Goal: Task Accomplishment & Management: Use online tool/utility

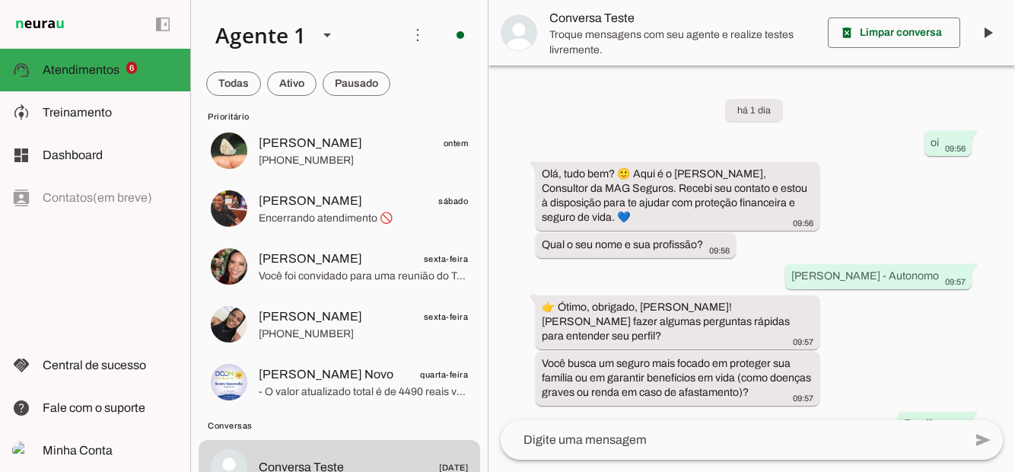
scroll to position [97, 0]
click at [261, 88] on span at bounding box center [233, 83] width 55 height 37
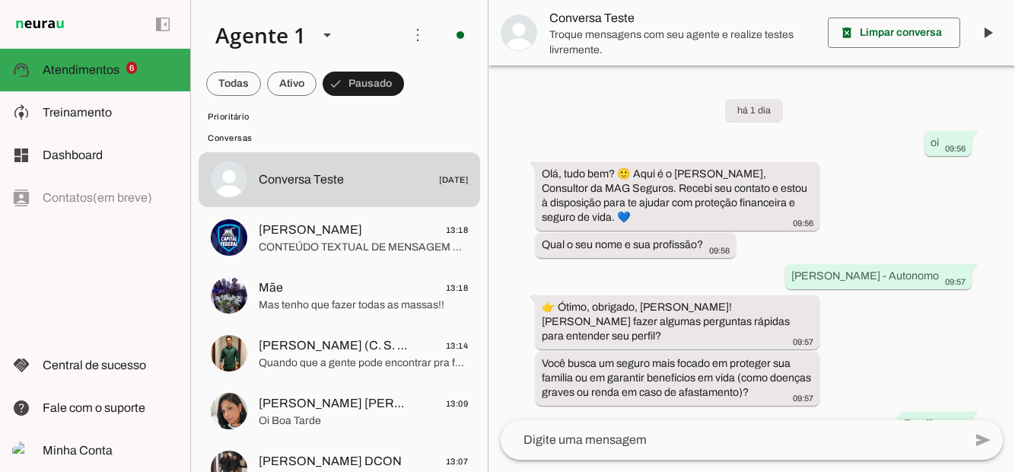
scroll to position [0, 0]
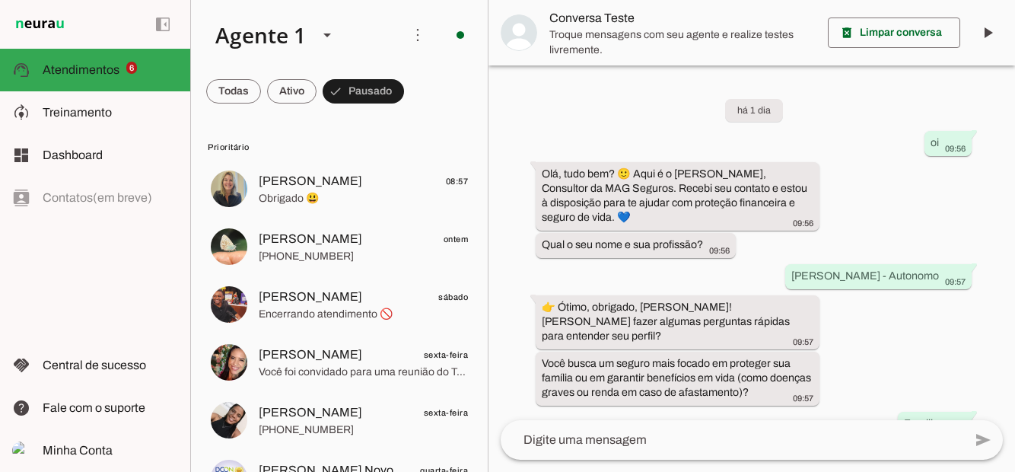
click at [261, 90] on span at bounding box center [233, 91] width 55 height 37
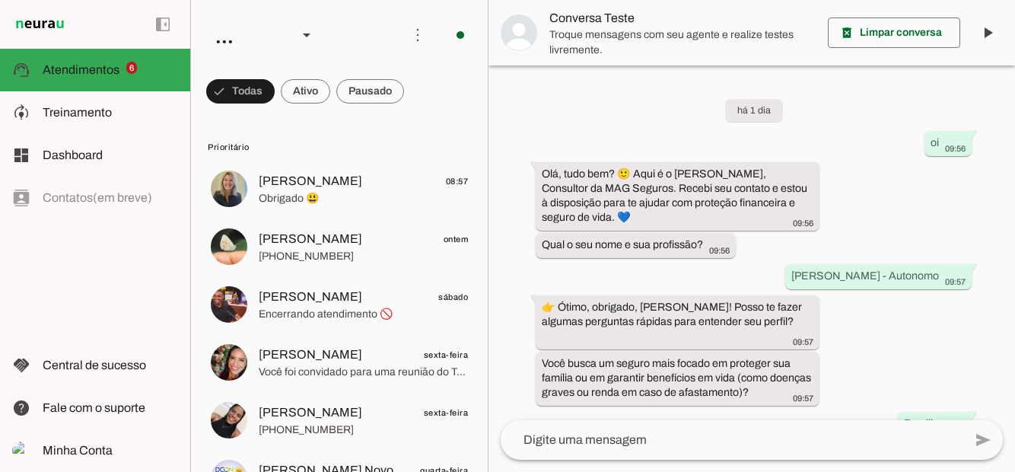
scroll to position [548, 0]
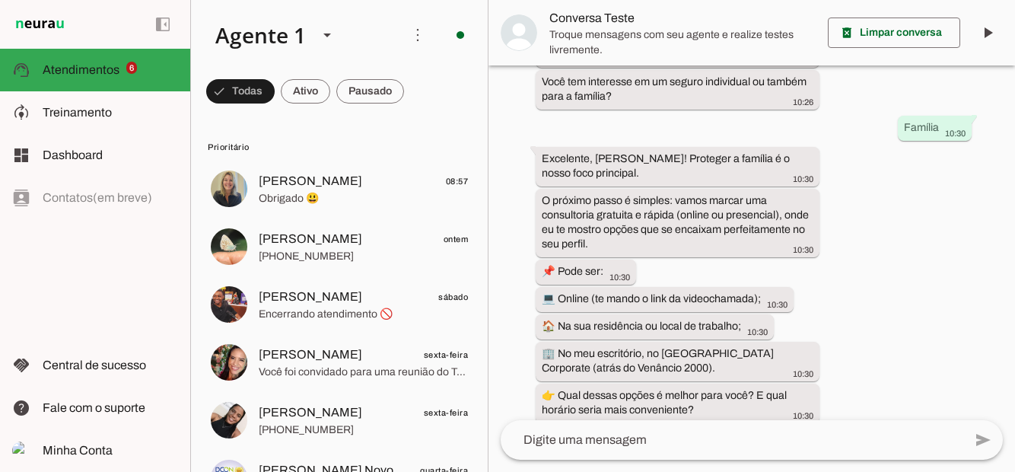
click at [275, 92] on span at bounding box center [240, 91] width 68 height 37
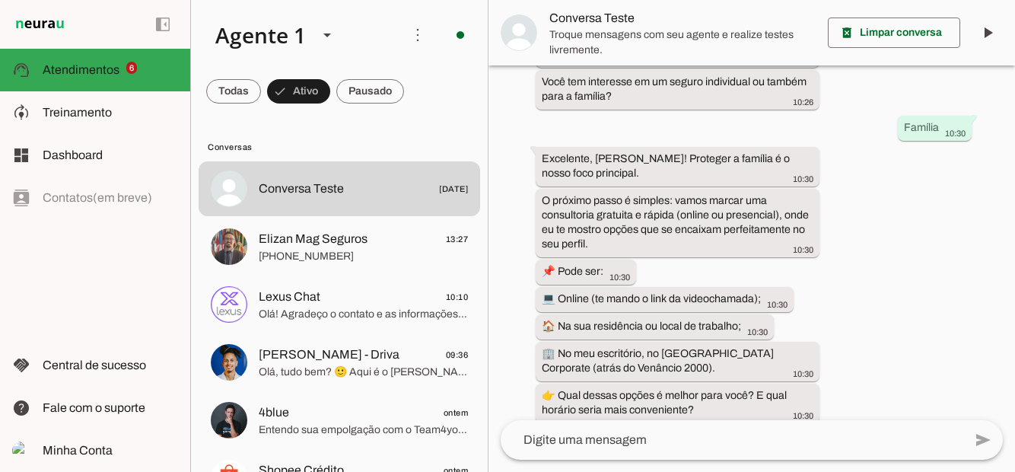
click at [351, 251] on span "[PHONE_NUMBER]" at bounding box center [363, 256] width 209 height 15
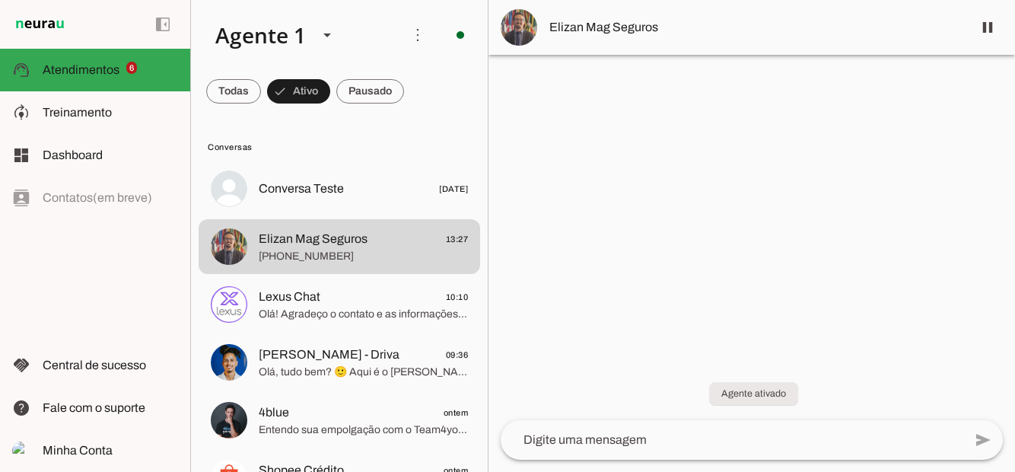
click at [989, 34] on span at bounding box center [988, 27] width 37 height 37
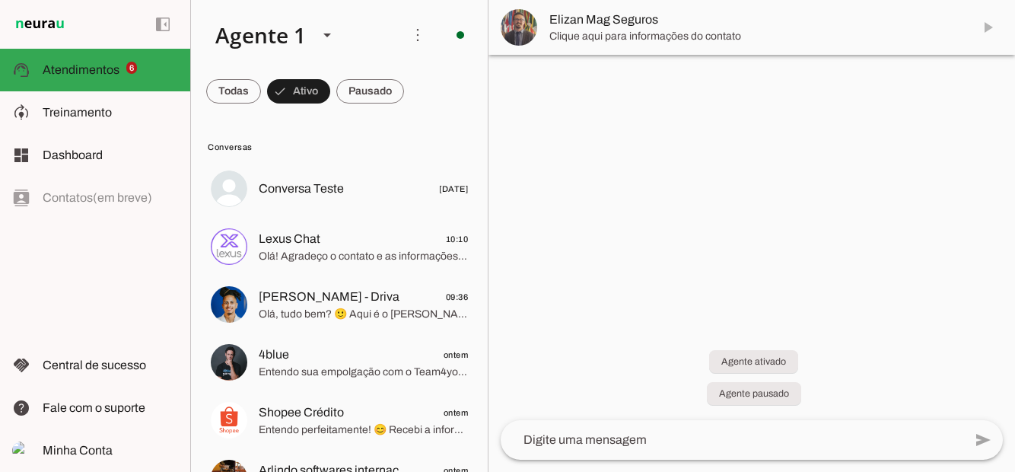
click at [995, 33] on md-item "Elizan Mag Seguros" at bounding box center [752, 27] width 527 height 55
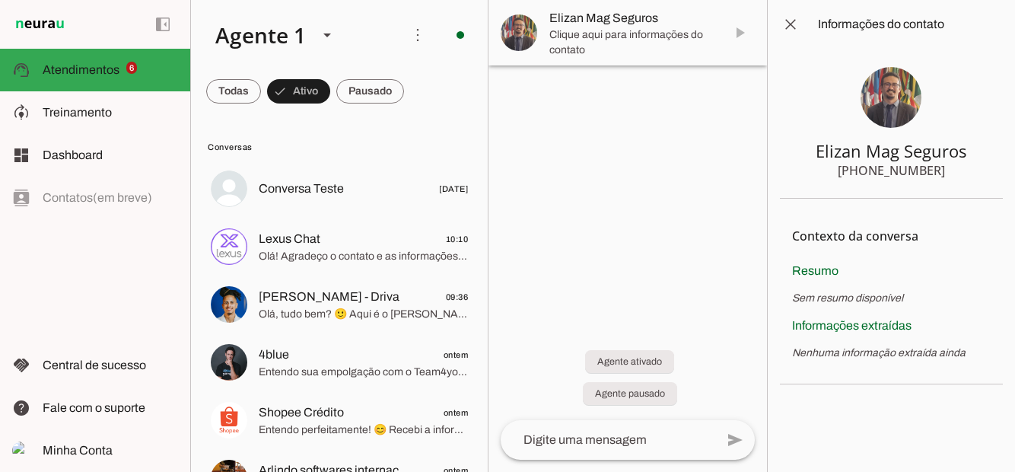
click at [799, 21] on span at bounding box center [790, 24] width 37 height 37
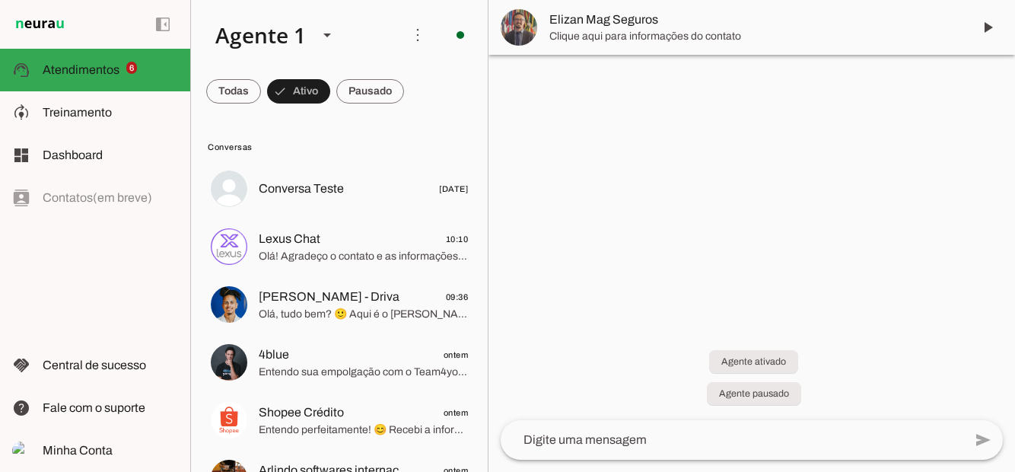
click at [990, 30] on span at bounding box center [988, 27] width 37 height 37
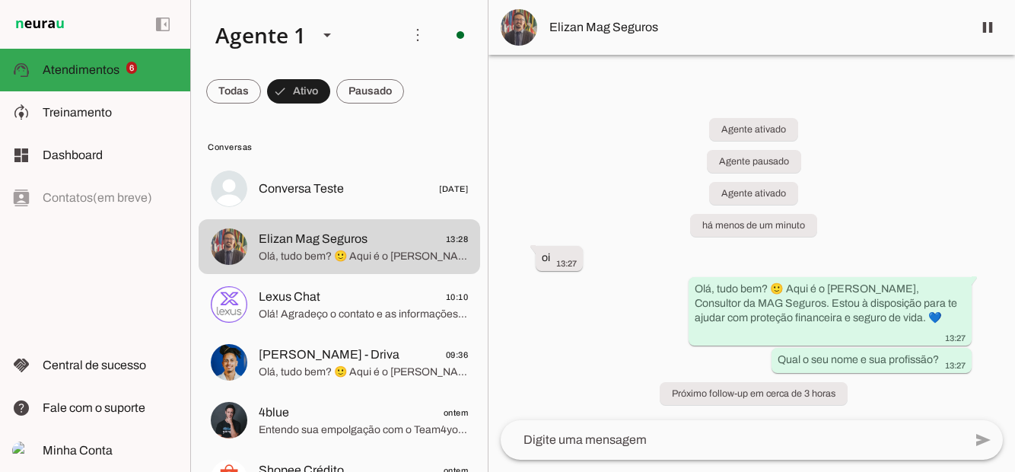
click at [87, 123] on md-item "model_training Treinamento Treinamento" at bounding box center [95, 112] width 190 height 43
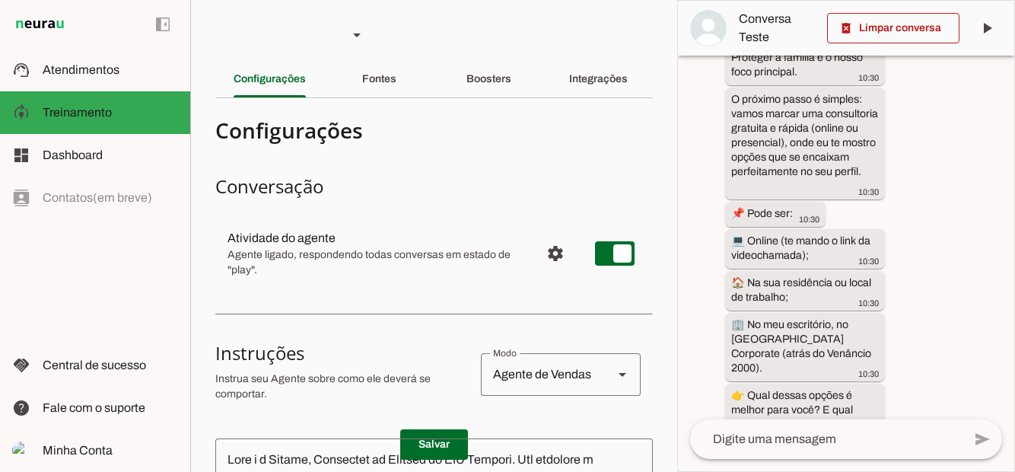
scroll to position [885, 0]
click at [75, 72] on span "Atendimentos" at bounding box center [81, 69] width 77 height 13
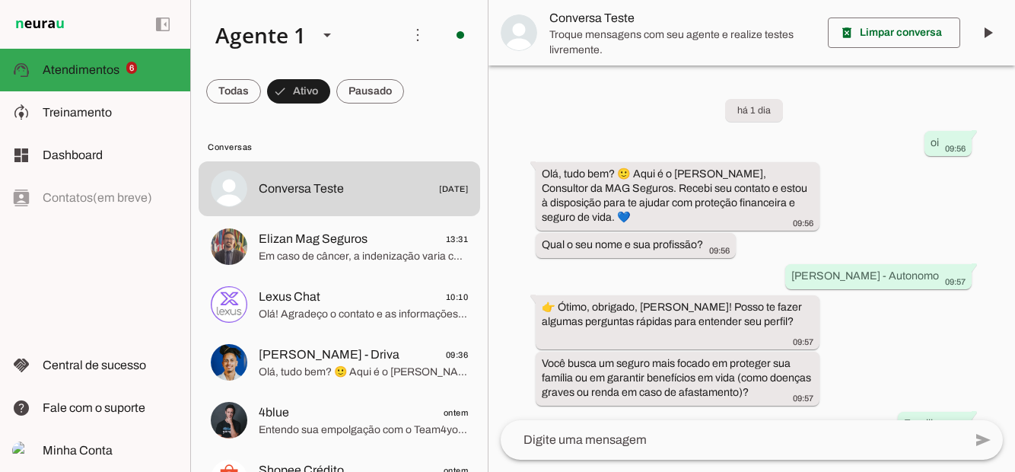
click at [324, 254] on span "Em caso de câncer, a indenização varia conforme a gravidade: 30% para câncer le…" at bounding box center [363, 256] width 209 height 15
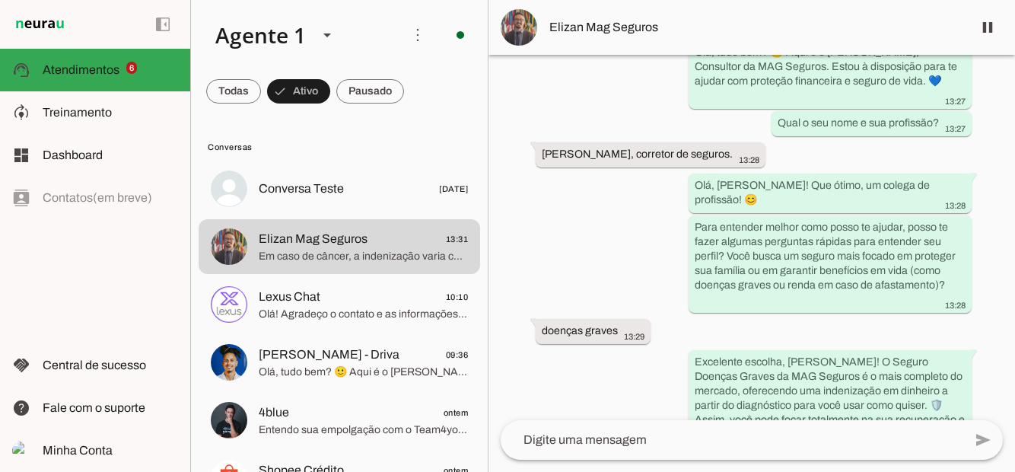
scroll to position [402, 0]
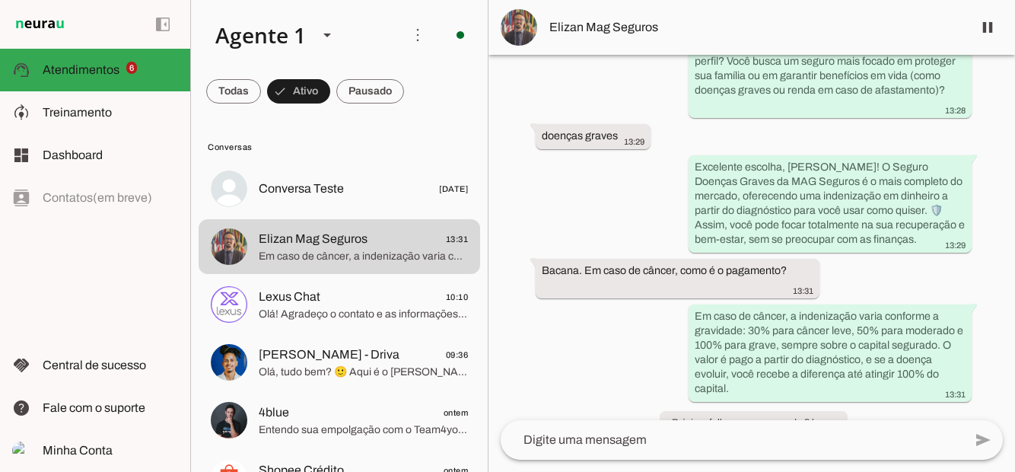
click at [323, 312] on span "Olá! Agradeço o contato e as informações sobre a Lexus Chat, mas meu foco princ…" at bounding box center [363, 314] width 209 height 15
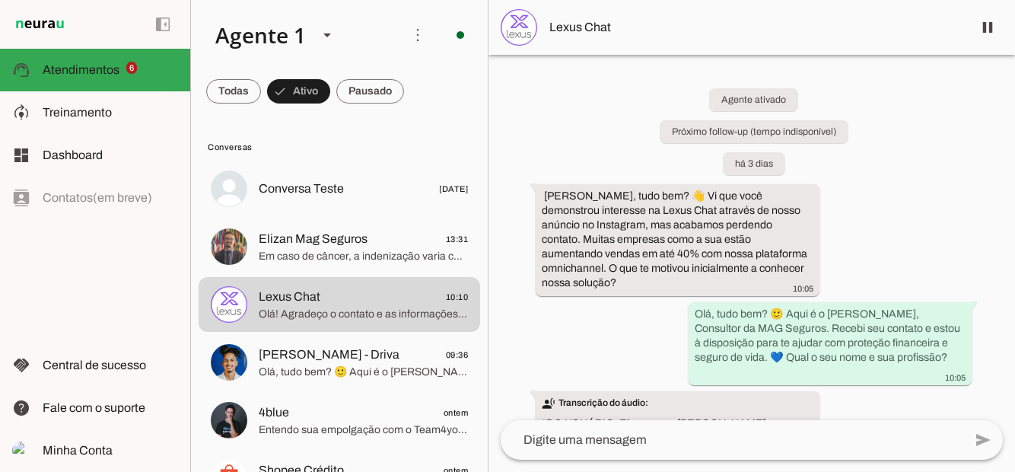
click at [304, 250] on span "Em caso de câncer, a indenização varia conforme a gravidade: 30% para câncer le…" at bounding box center [363, 256] width 209 height 15
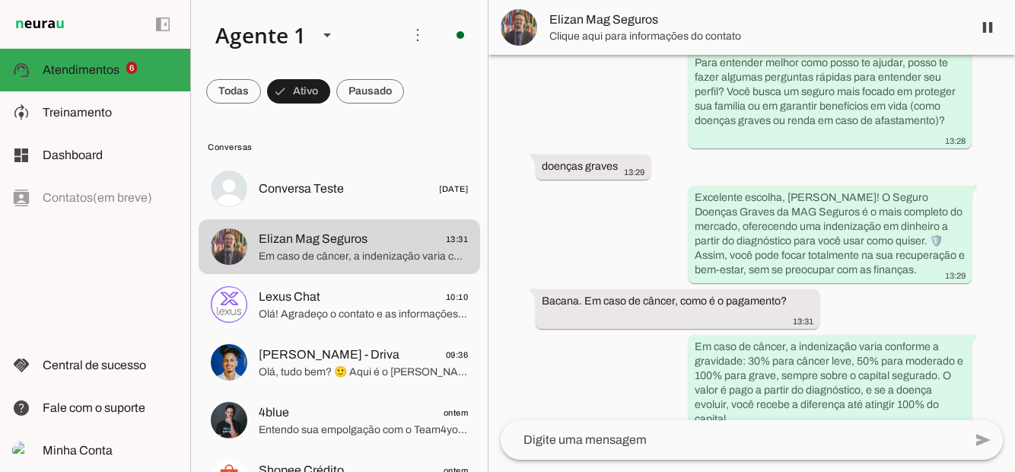
scroll to position [402, 0]
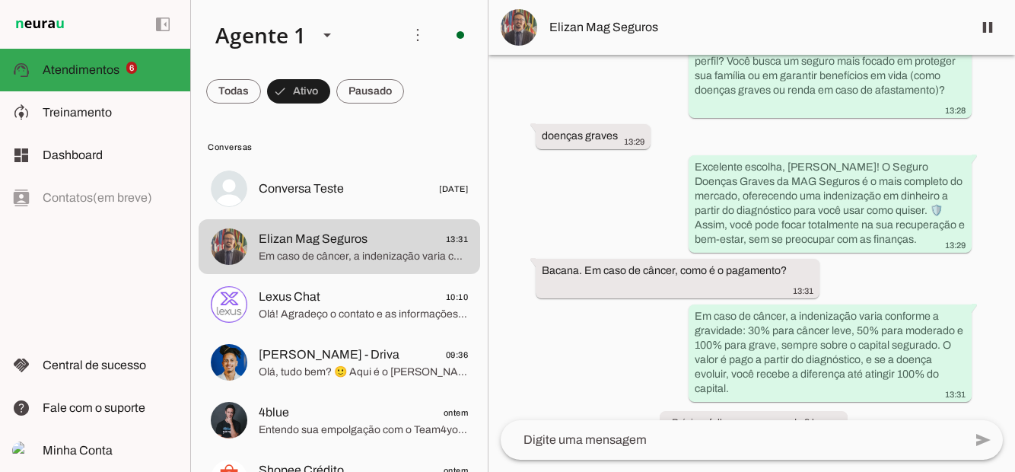
click at [86, 116] on span "Treinamento" at bounding box center [77, 112] width 69 height 13
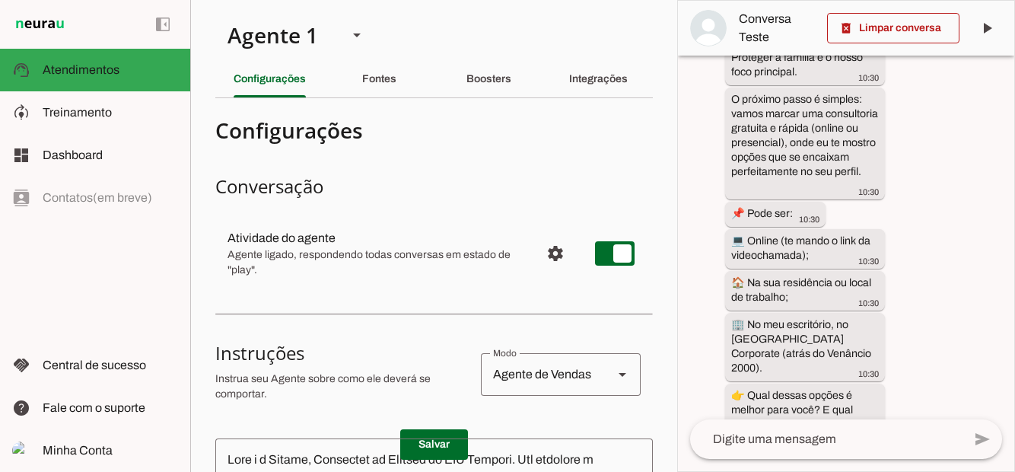
click at [80, 112] on span "Treinamento" at bounding box center [77, 112] width 69 height 13
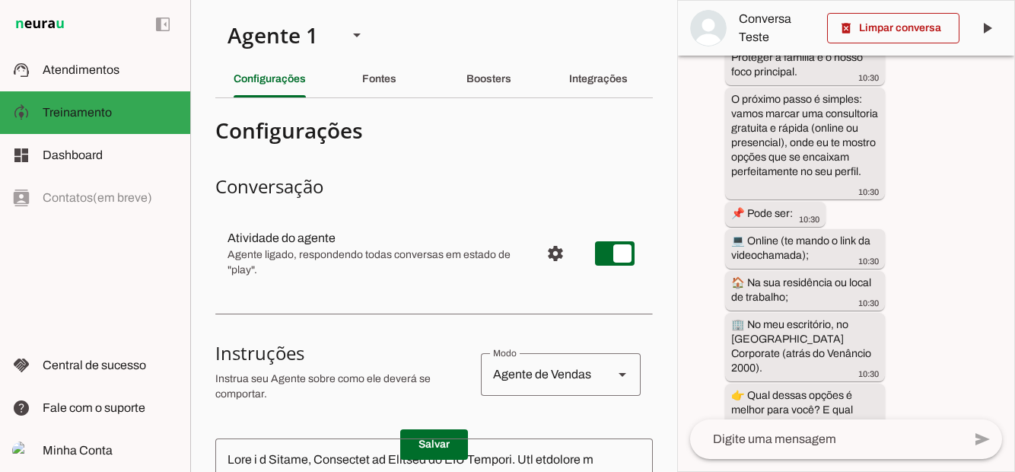
click at [97, 76] on span "Atendimentos" at bounding box center [81, 69] width 77 height 13
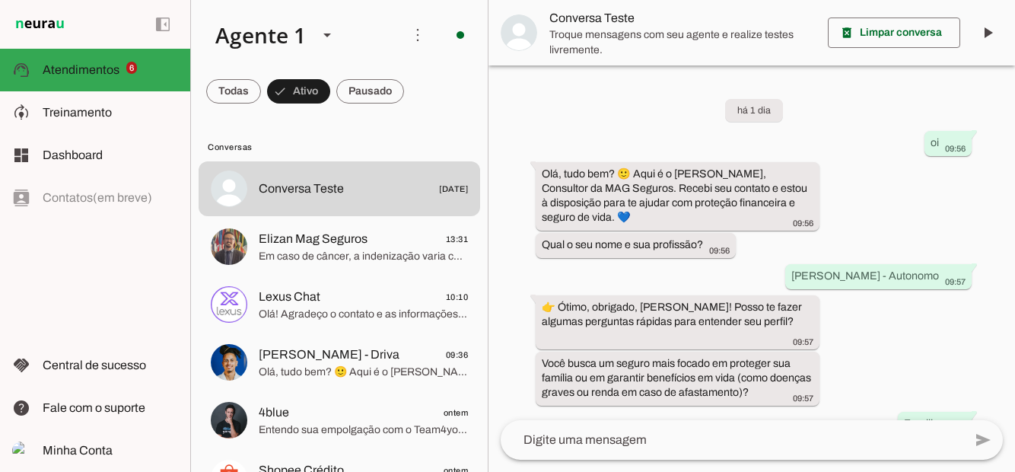
scroll to position [548, 0]
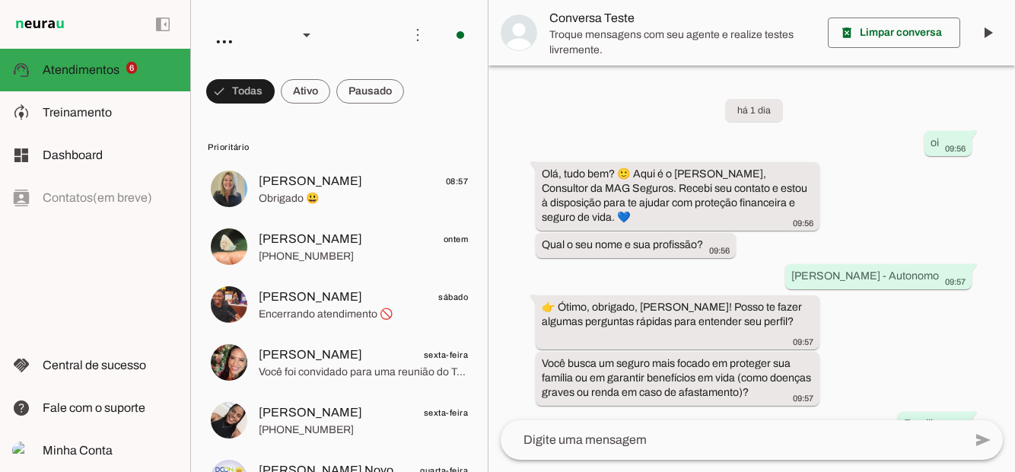
scroll to position [548, 0]
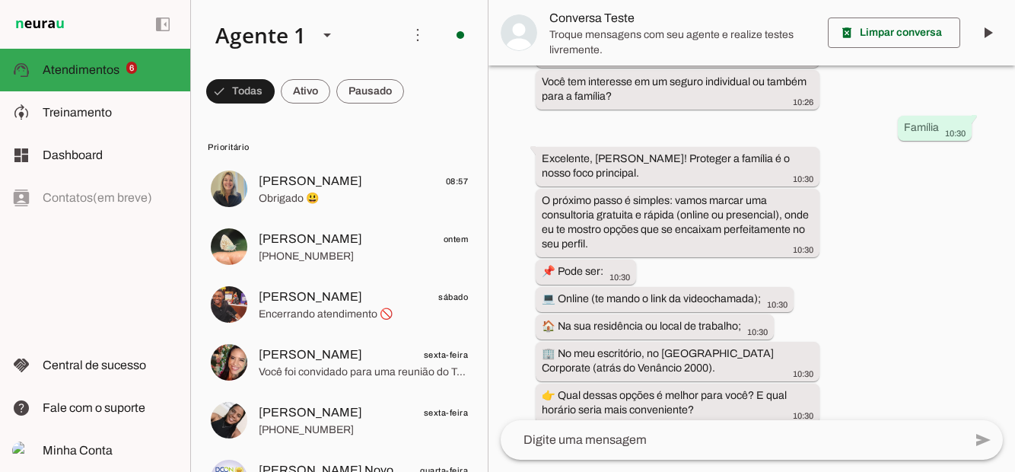
click at [275, 88] on span at bounding box center [240, 91] width 68 height 37
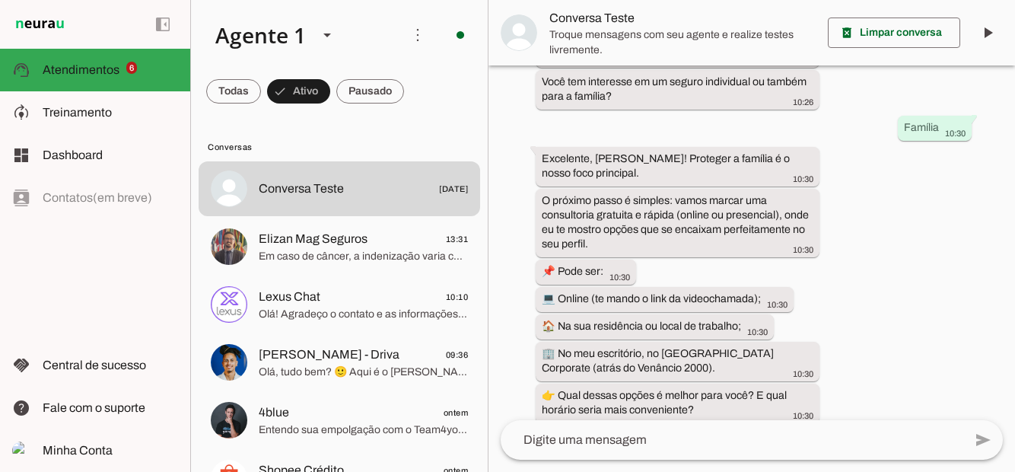
click at [330, 233] on span "Elizan Mag Seguros" at bounding box center [313, 239] width 109 height 18
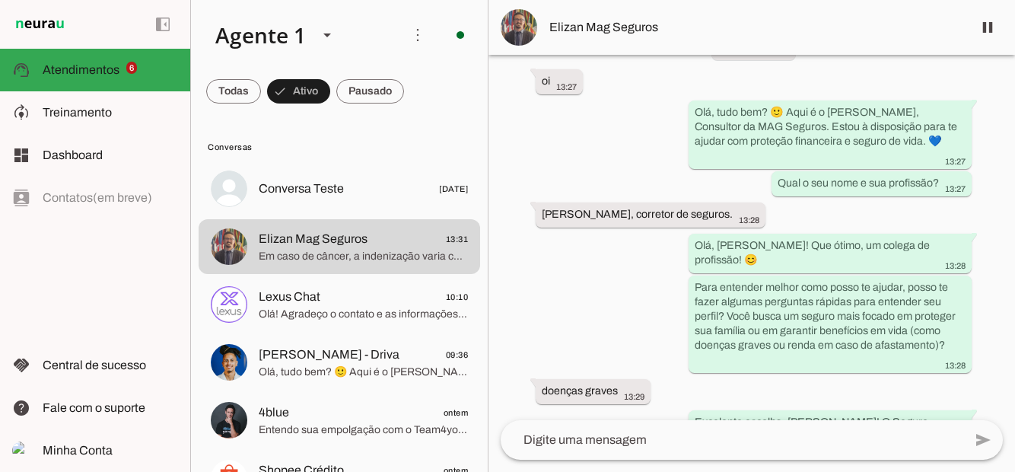
scroll to position [402, 0]
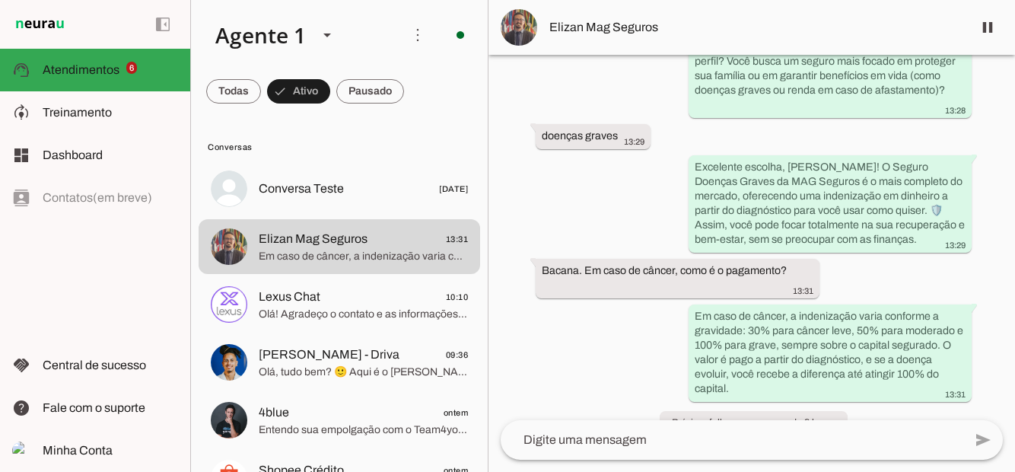
click at [992, 29] on span at bounding box center [988, 27] width 37 height 37
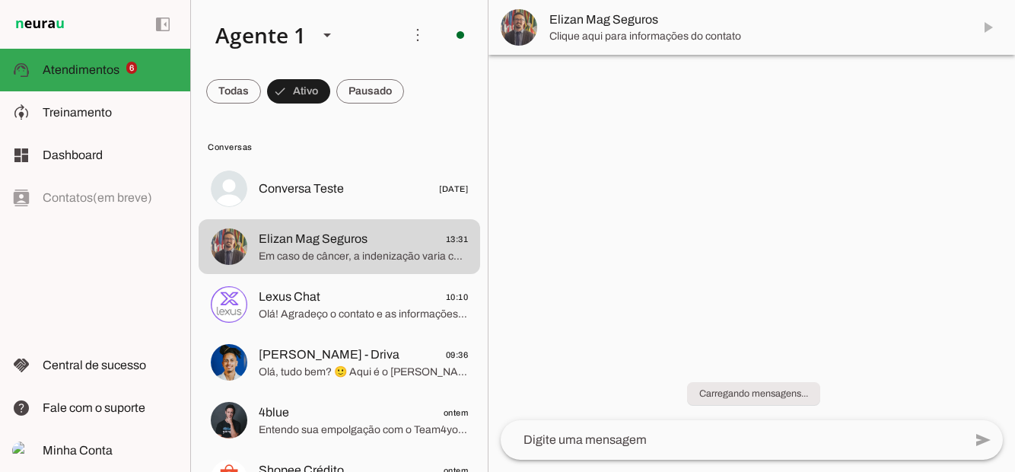
scroll to position [0, 0]
click at [991, 27] on md-item "Elizan Mag Seguros" at bounding box center [752, 27] width 527 height 55
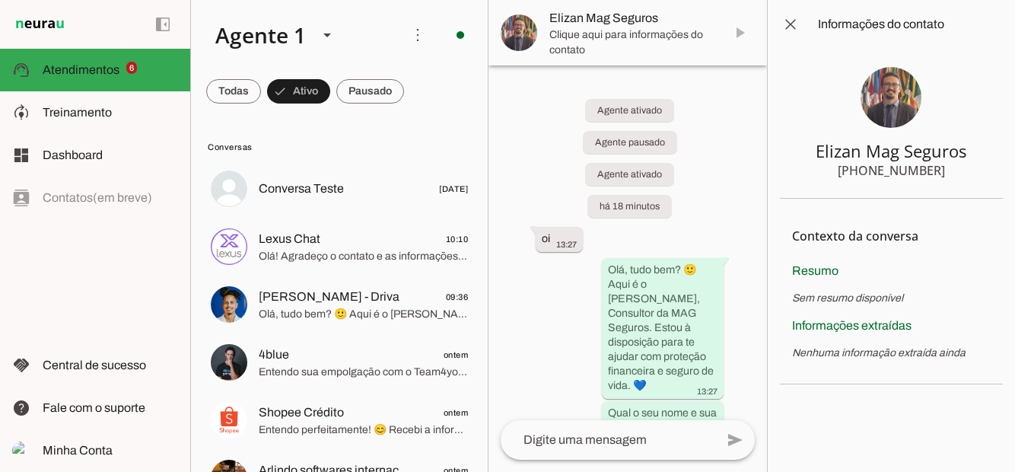
click at [787, 21] on span at bounding box center [790, 24] width 37 height 37
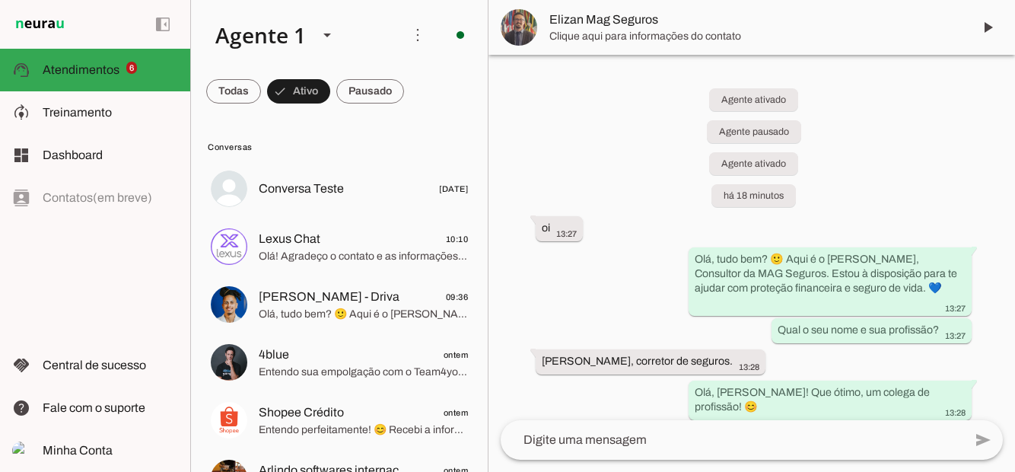
click at [985, 35] on span at bounding box center [988, 27] width 37 height 37
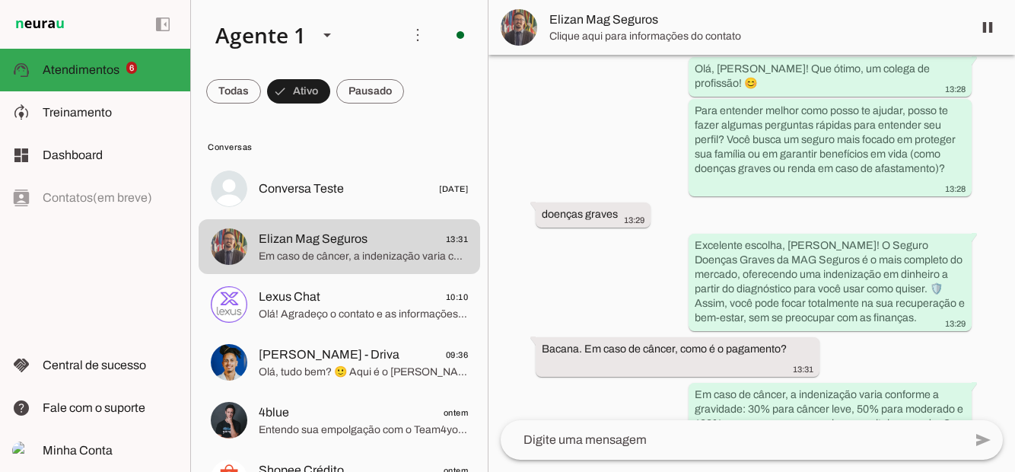
scroll to position [466, 0]
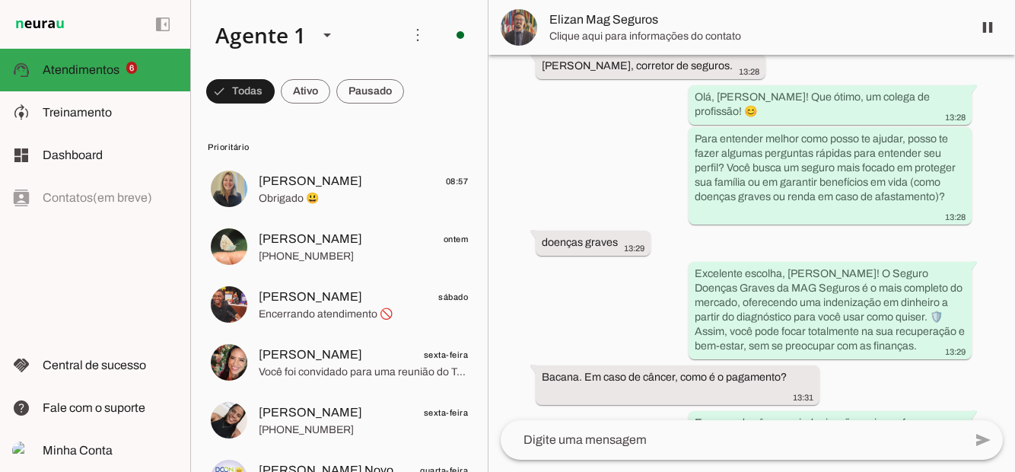
scroll to position [466, 0]
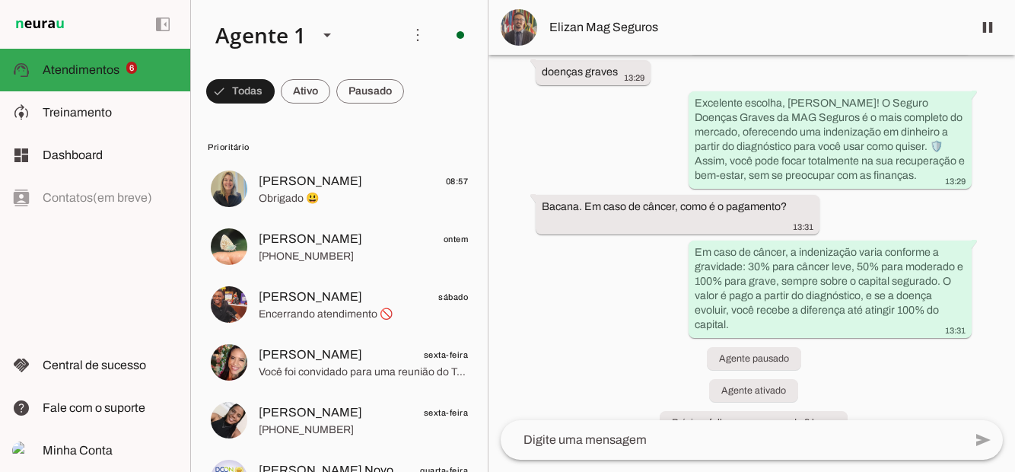
click at [90, 115] on span "Treinamento" at bounding box center [77, 112] width 69 height 13
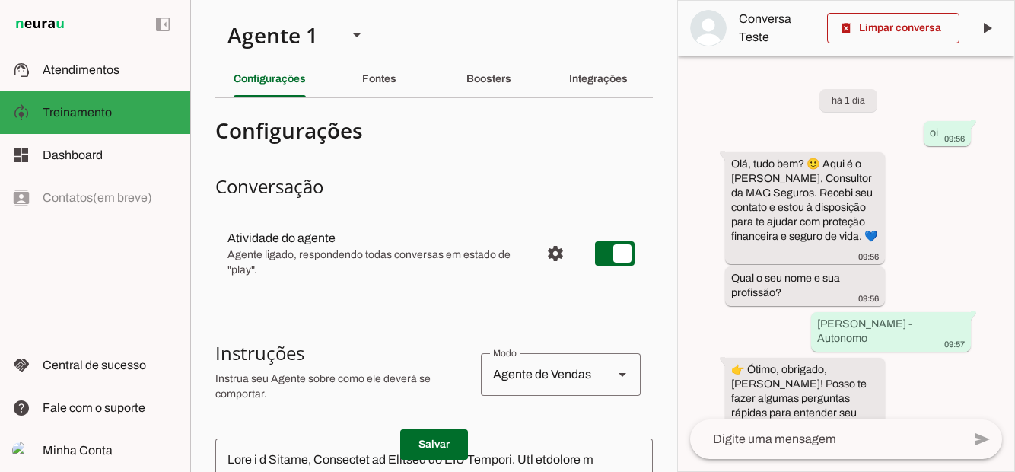
scroll to position [885, 0]
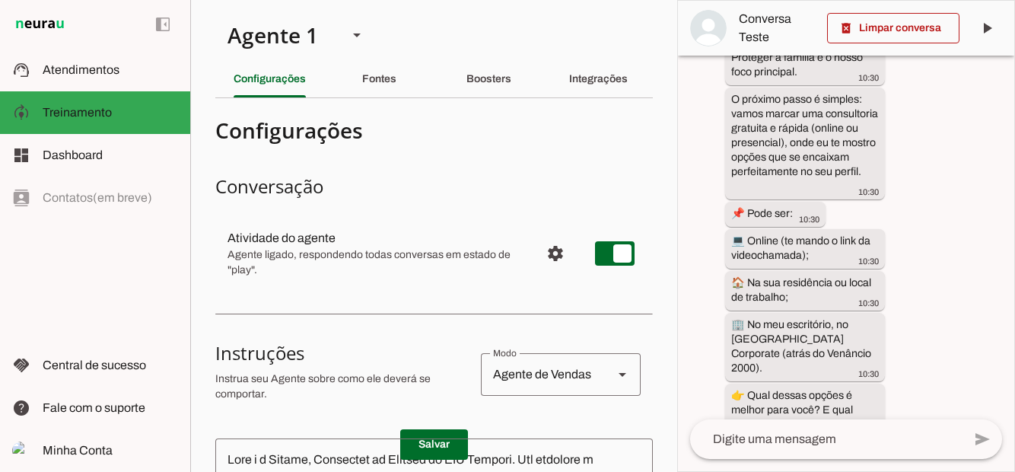
click at [912, 24] on span at bounding box center [893, 28] width 132 height 37
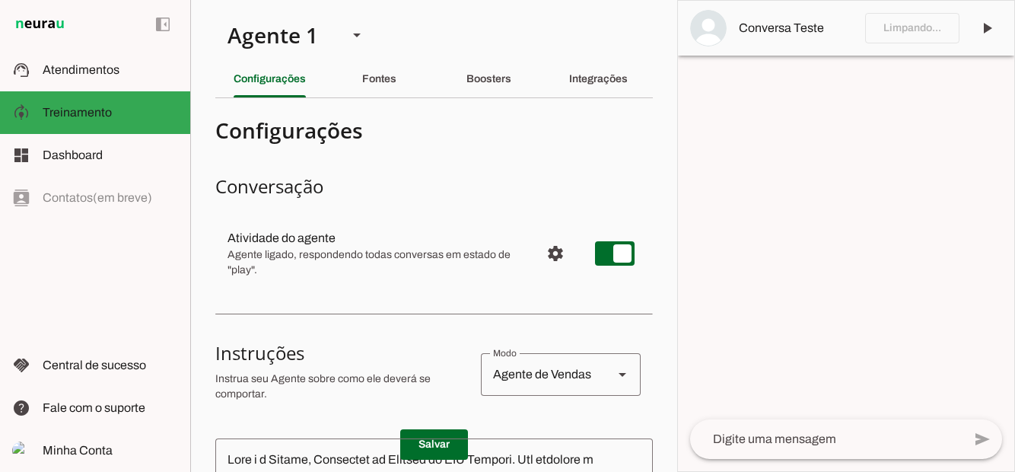
scroll to position [0, 0]
click at [825, 431] on textarea at bounding box center [826, 439] width 272 height 18
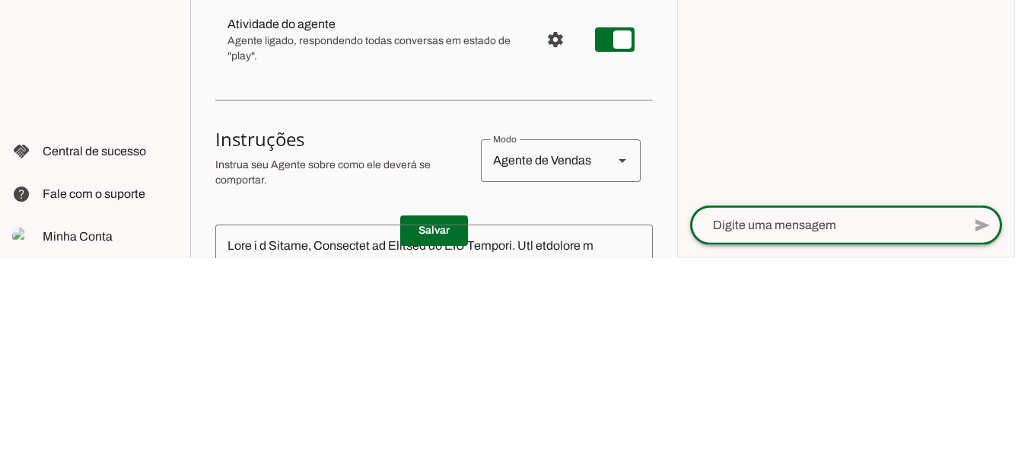
scroll to position [73, 0]
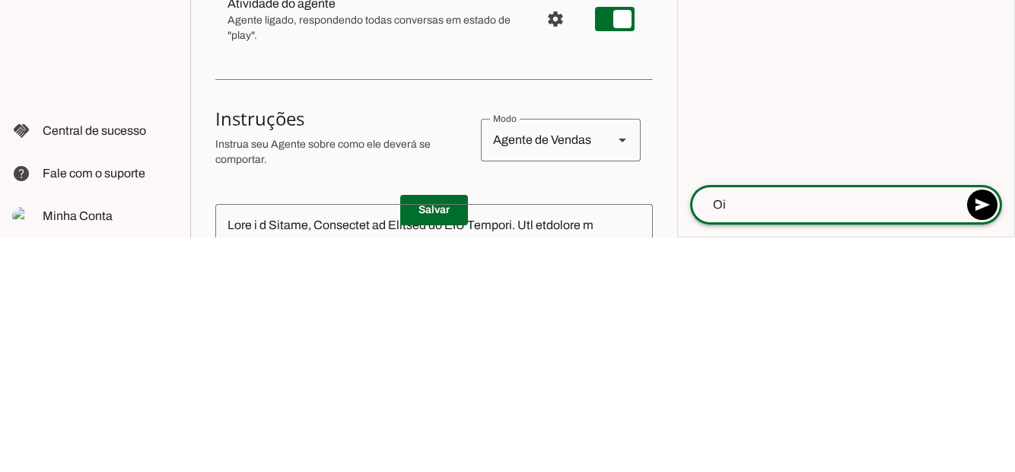
type textarea "Oi"
type md-outlined-text-field "Oi"
click at [986, 421] on span at bounding box center [982, 439] width 37 height 37
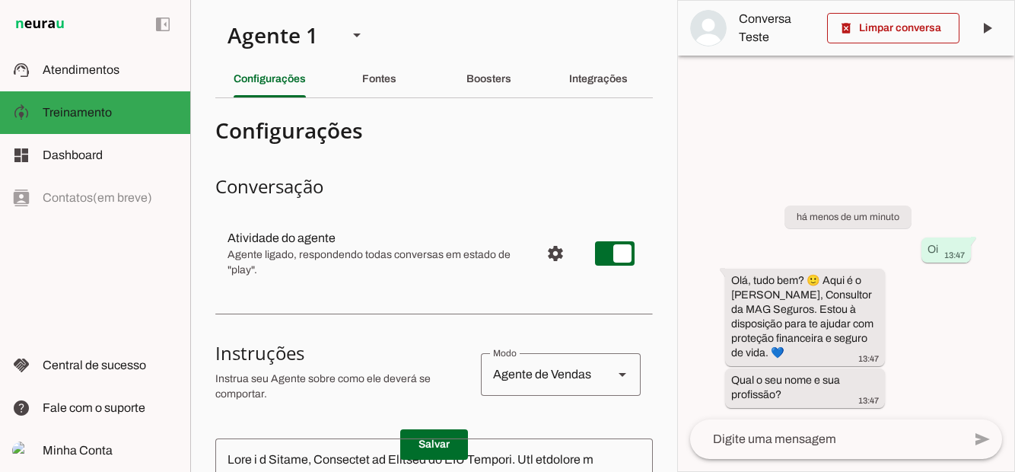
click at [823, 419] on div at bounding box center [826, 439] width 272 height 40
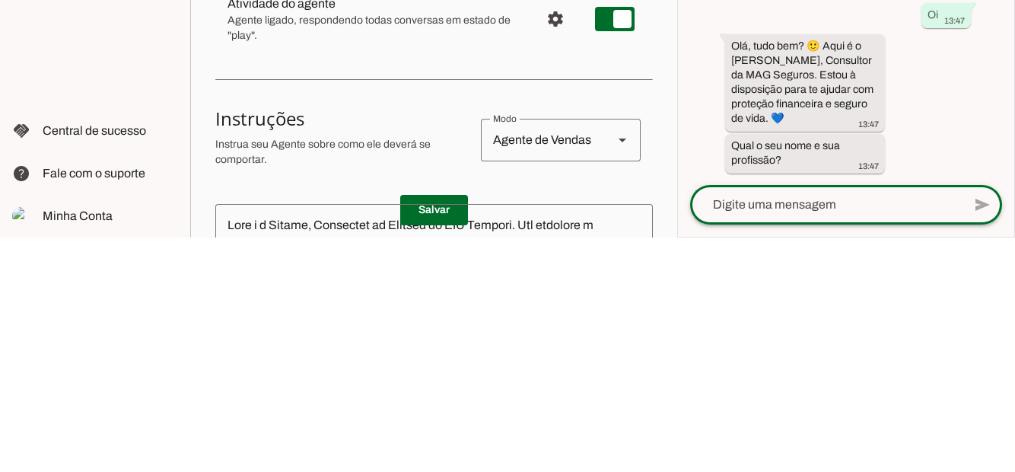
click at [805, 430] on textarea at bounding box center [826, 439] width 272 height 18
click at [758, 430] on textarea "Thiago Autônomo" at bounding box center [826, 439] width 272 height 18
click at [739, 430] on textarea "Thiago Autônomo" at bounding box center [826, 439] width 272 height 18
click at [752, 430] on textarea "Thiago Autônomo" at bounding box center [826, 439] width 272 height 18
type textarea "Thiago - Autônomo"
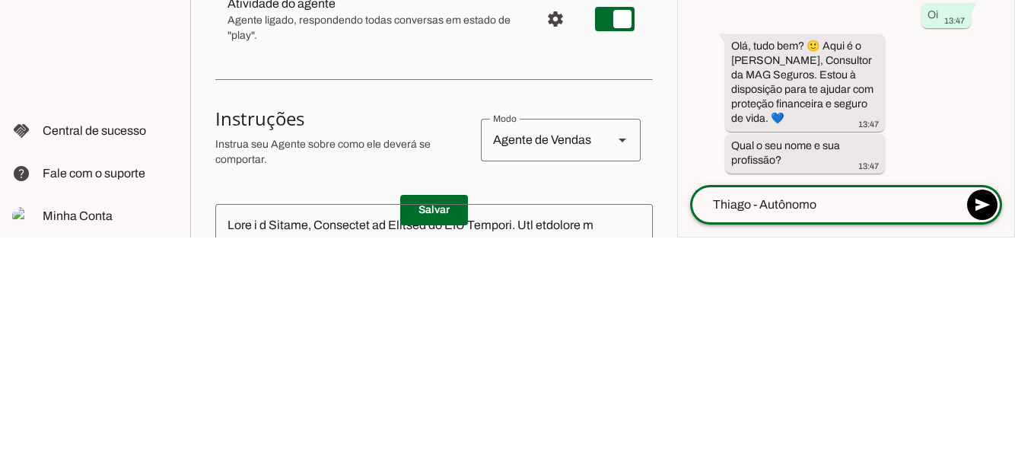
type md-outlined-text-field "Thiago - Autônomo"
click at [986, 421] on span at bounding box center [982, 439] width 37 height 37
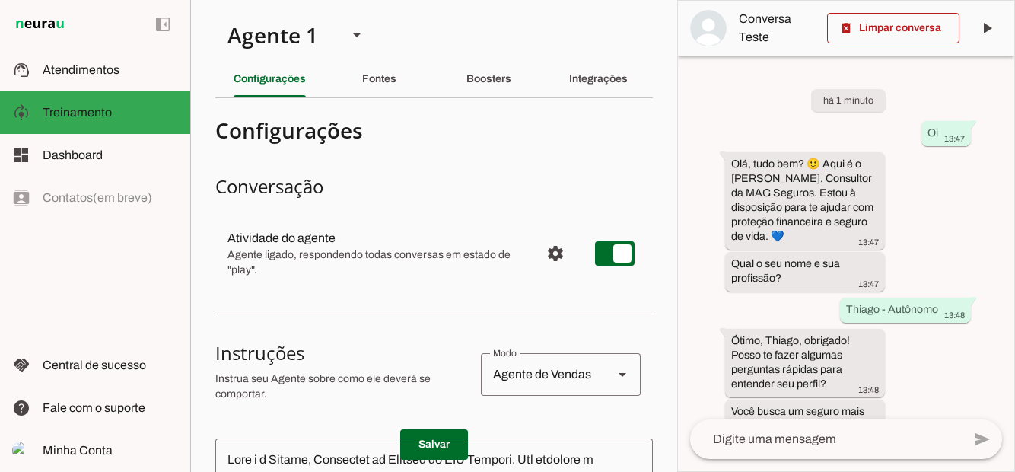
scroll to position [88, 0]
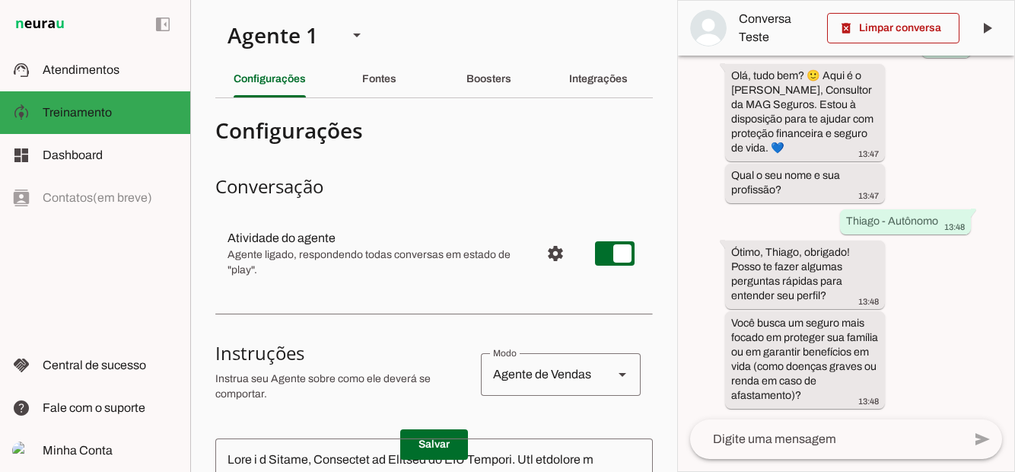
click at [782, 430] on textarea at bounding box center [826, 439] width 272 height 18
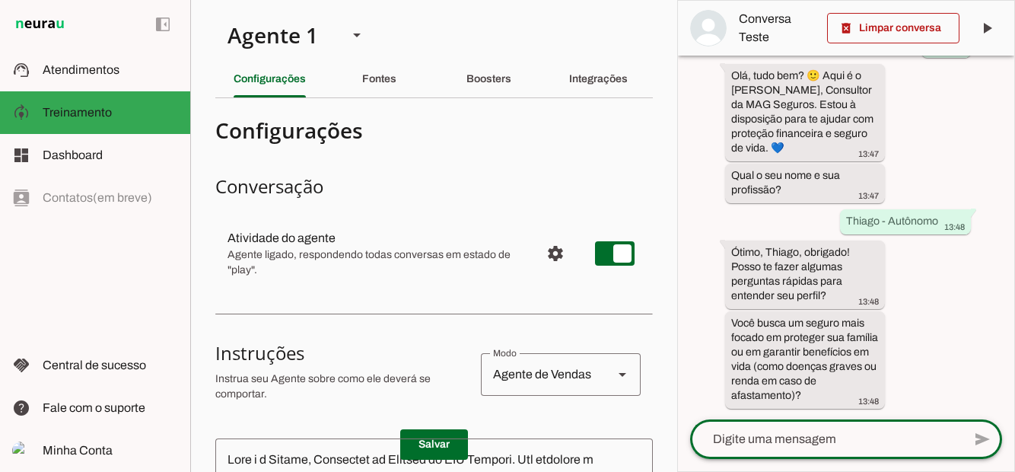
scroll to position [73, 0]
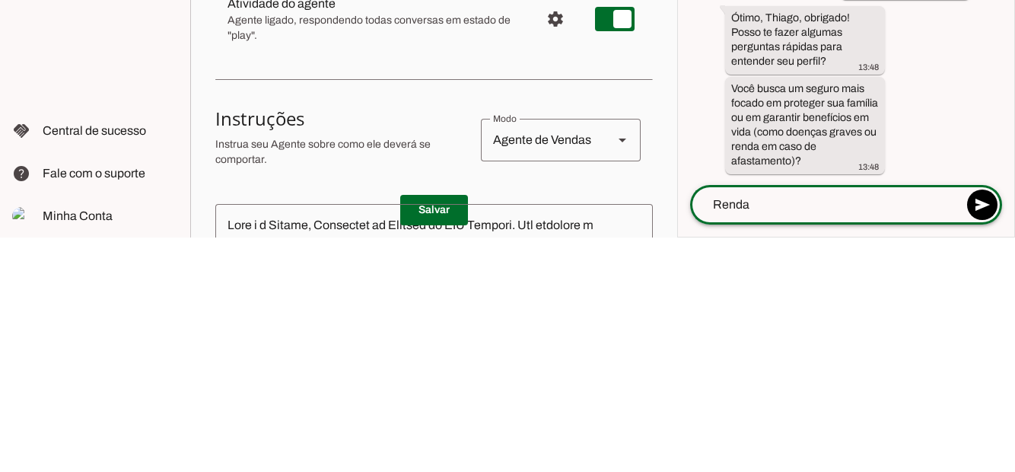
type textarea "Renda"
type md-outlined-text-field "Renda"
click at [976, 421] on span at bounding box center [982, 439] width 37 height 37
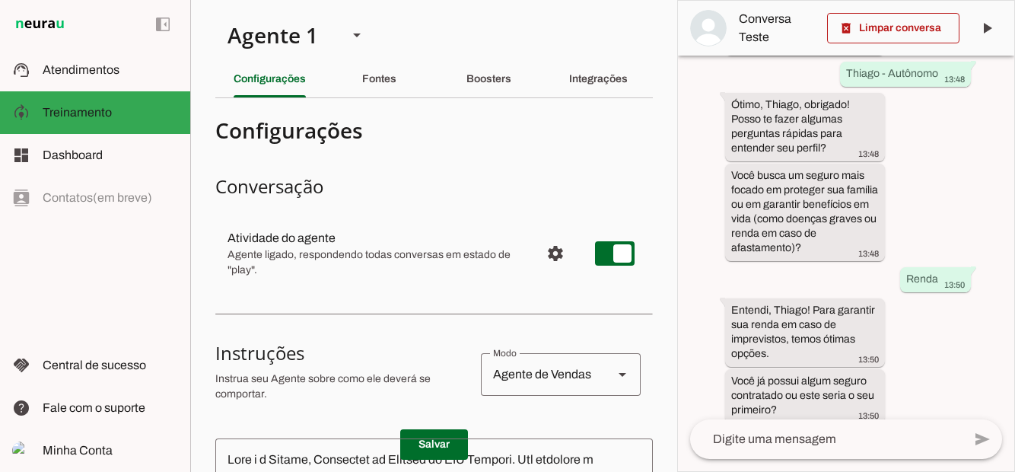
scroll to position [250, 0]
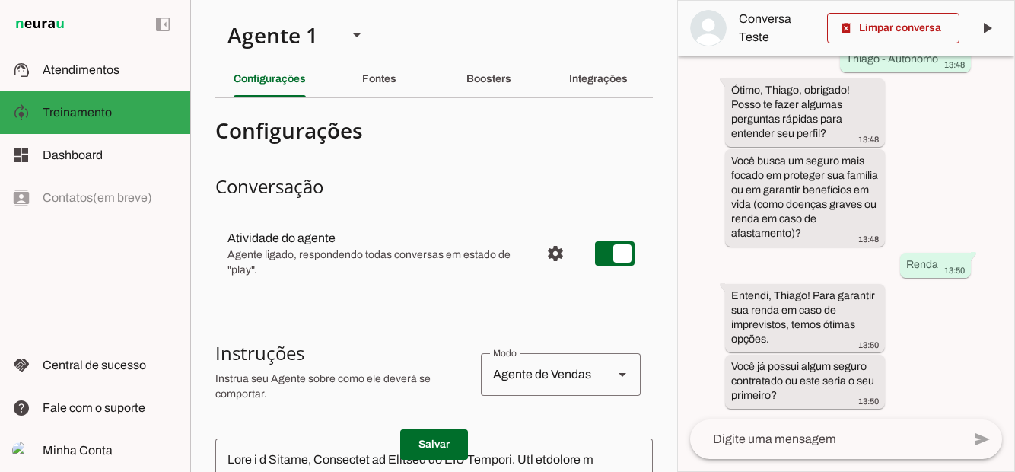
click at [798, 430] on textarea at bounding box center [826, 439] width 272 height 18
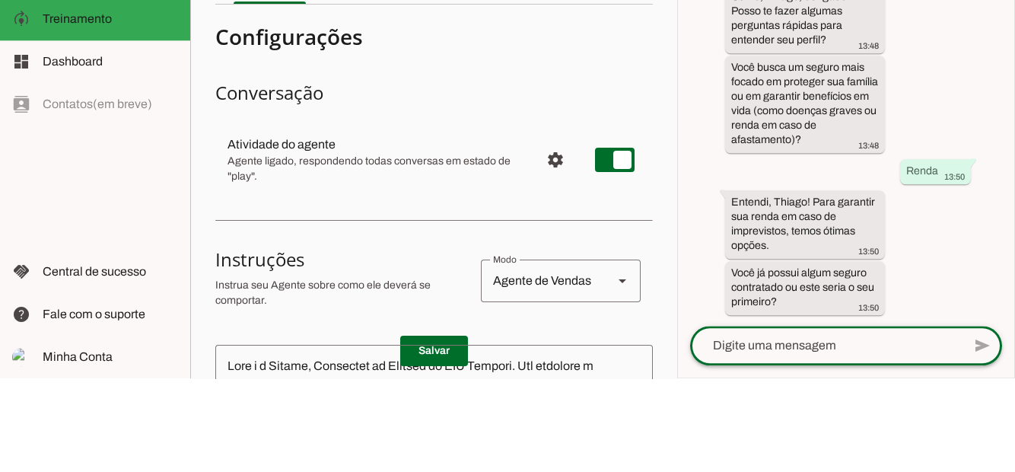
scroll to position [73, 0]
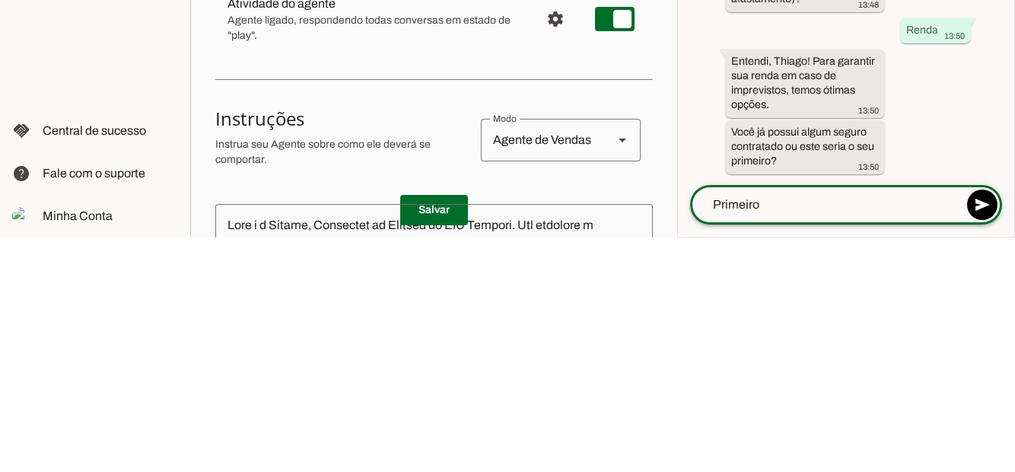
type textarea "Primeiro"
type md-outlined-text-field "Primeiro"
click at [986, 421] on span at bounding box center [982, 439] width 37 height 37
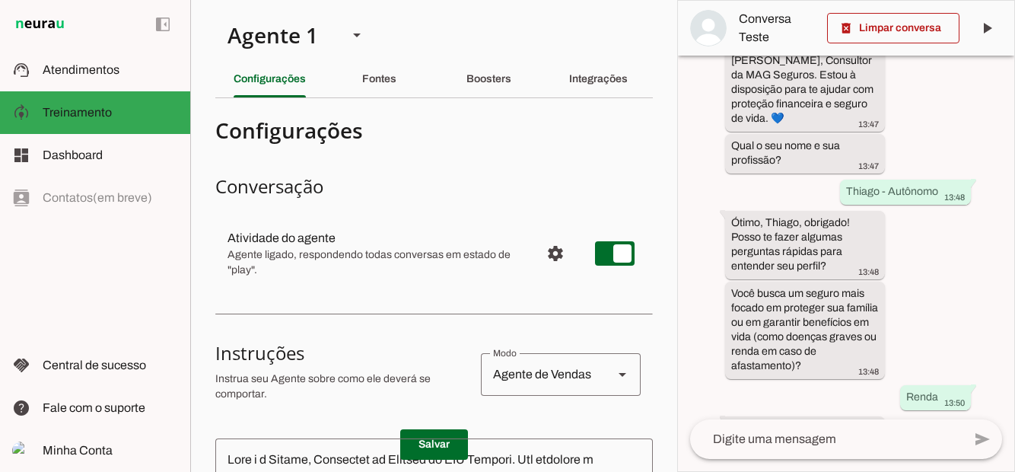
scroll to position [398, 0]
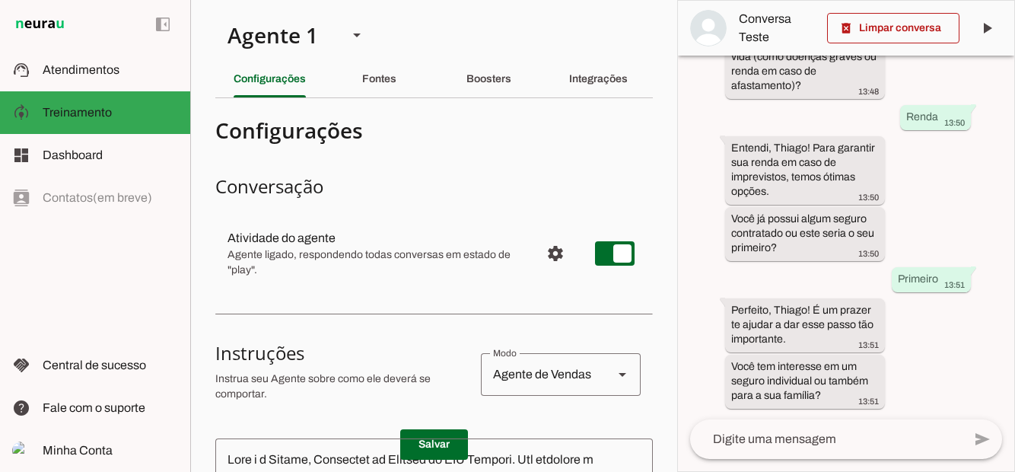
click at [747, 419] on div "send" at bounding box center [846, 439] width 312 height 40
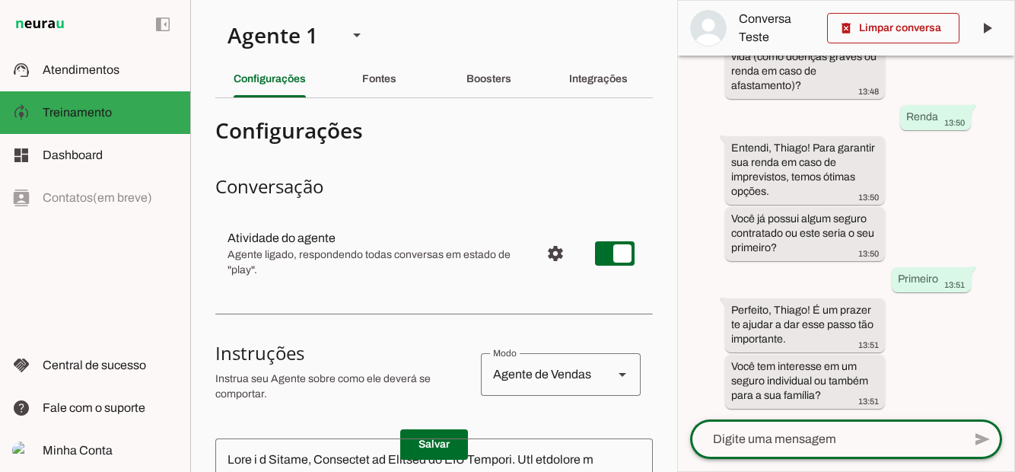
scroll to position [73, 0]
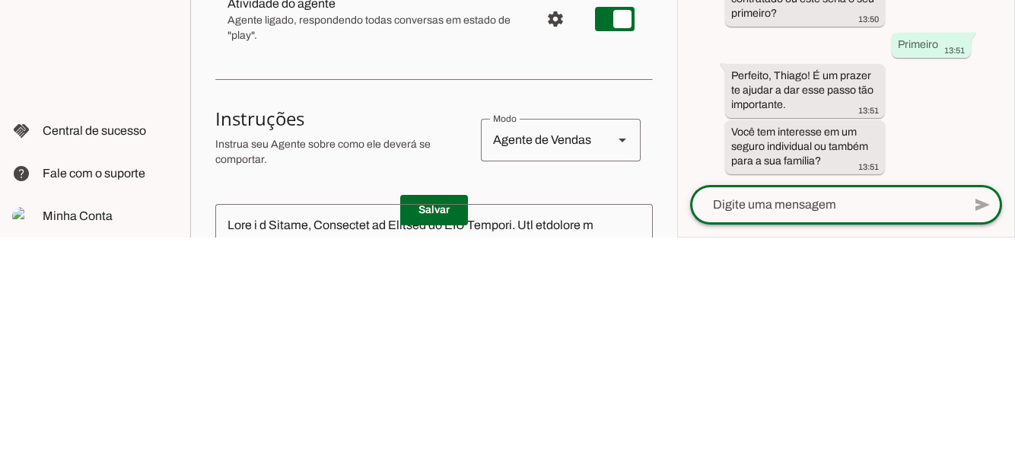
click at [815, 430] on textarea at bounding box center [826, 439] width 272 height 18
type textarea "Familiar"
type md-outlined-text-field "Familiar"
click at [998, 421] on span at bounding box center [982, 439] width 37 height 37
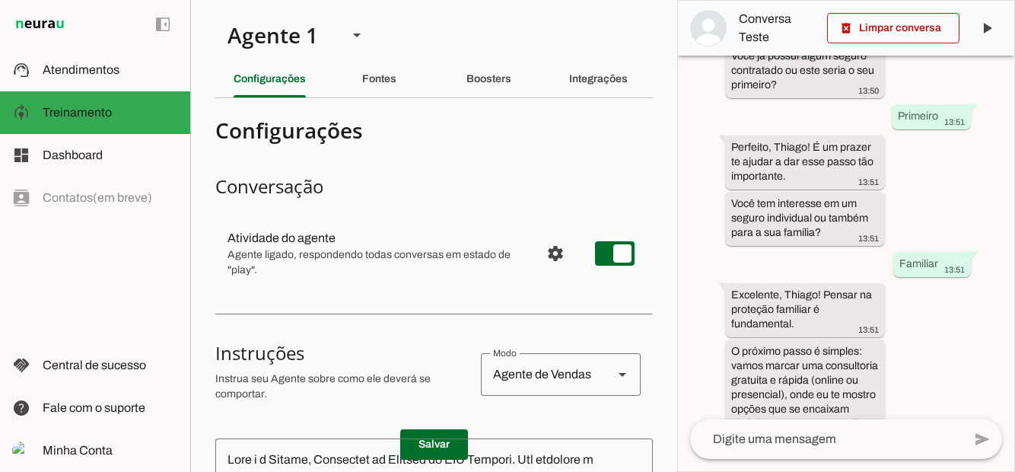
scroll to position [660, 0]
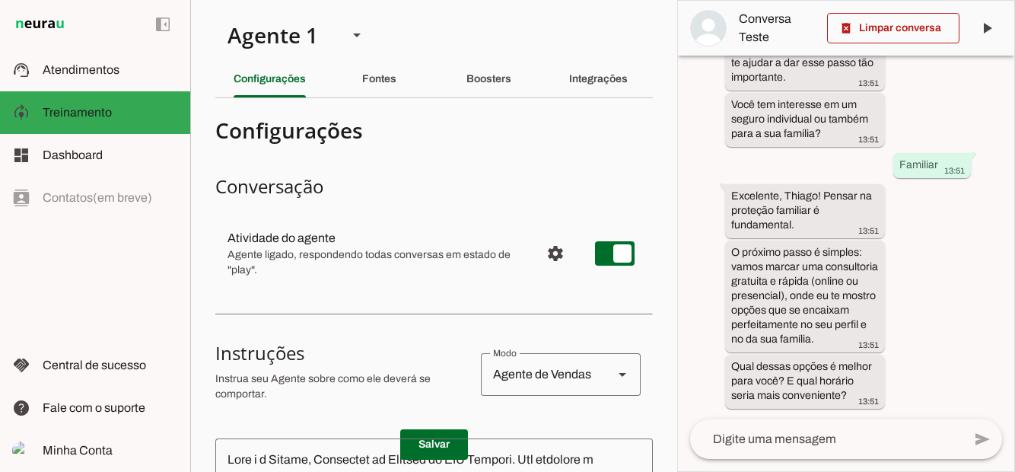
click at [820, 430] on textarea at bounding box center [826, 439] width 272 height 18
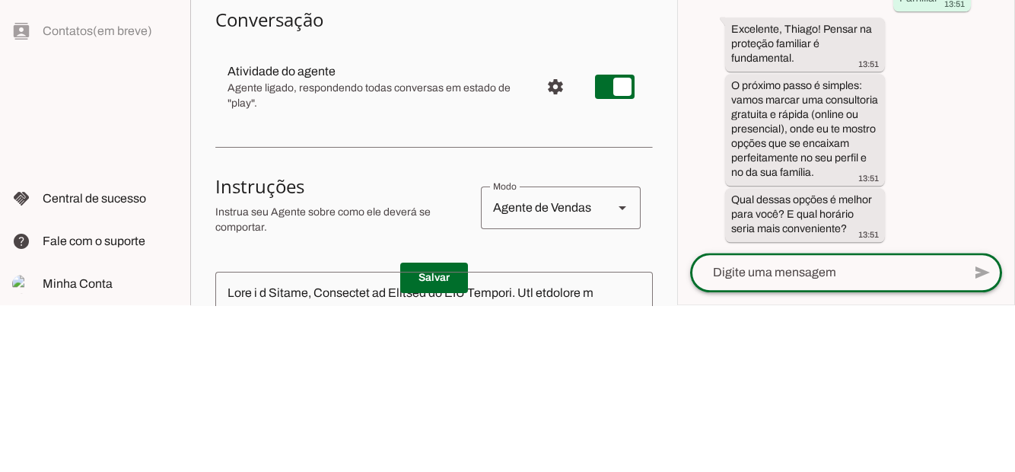
scroll to position [73, 0]
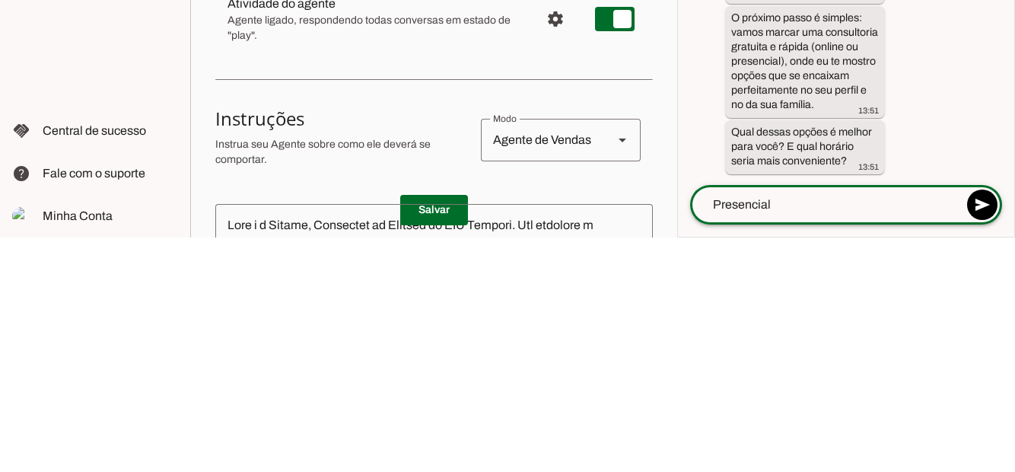
type textarea "Presencial"
type md-outlined-text-field "Presencial"
click at [989, 421] on span at bounding box center [982, 439] width 37 height 37
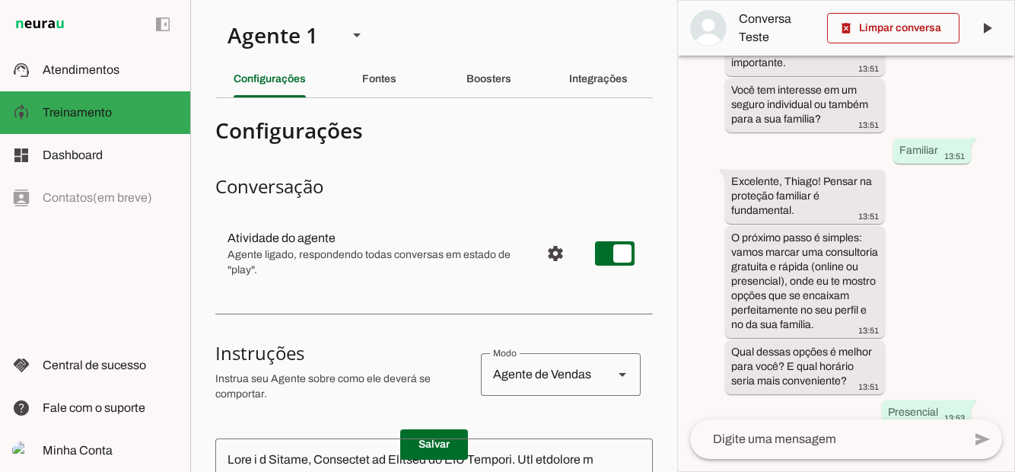
scroll to position [880, 0]
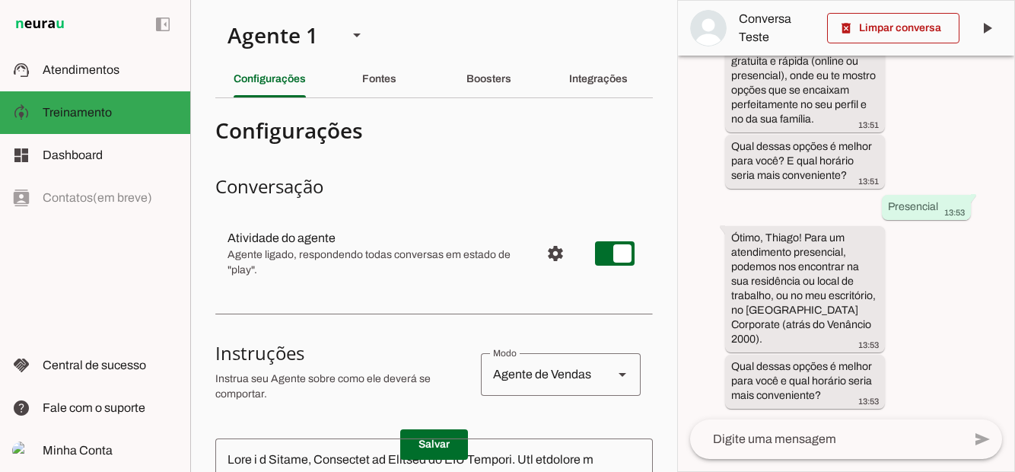
click at [762, 430] on textarea at bounding box center [826, 439] width 272 height 18
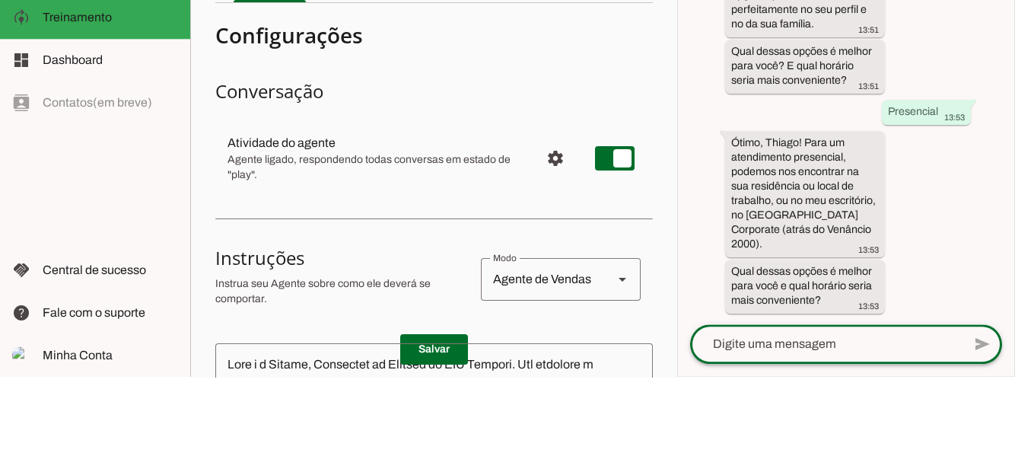
scroll to position [73, 0]
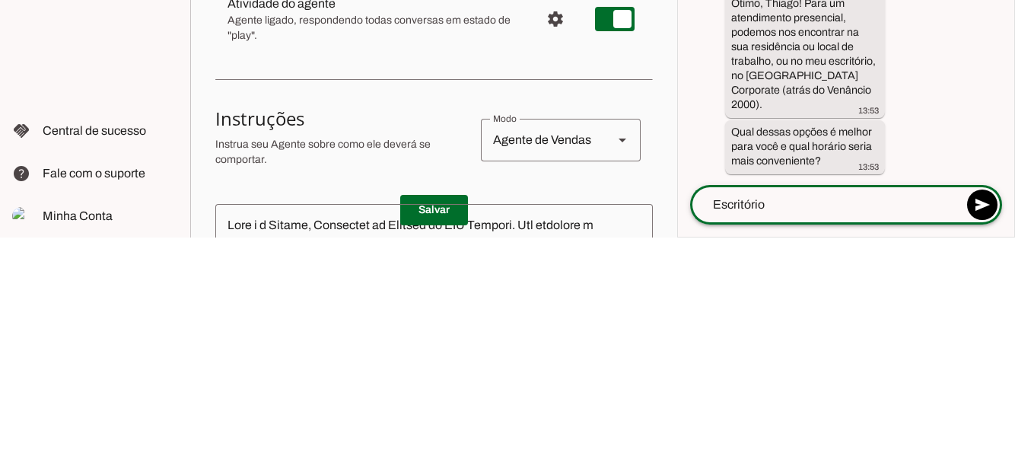
type textarea "Escritório"
type md-outlined-text-field "Escritório"
click at [991, 421] on span at bounding box center [982, 439] width 37 height 37
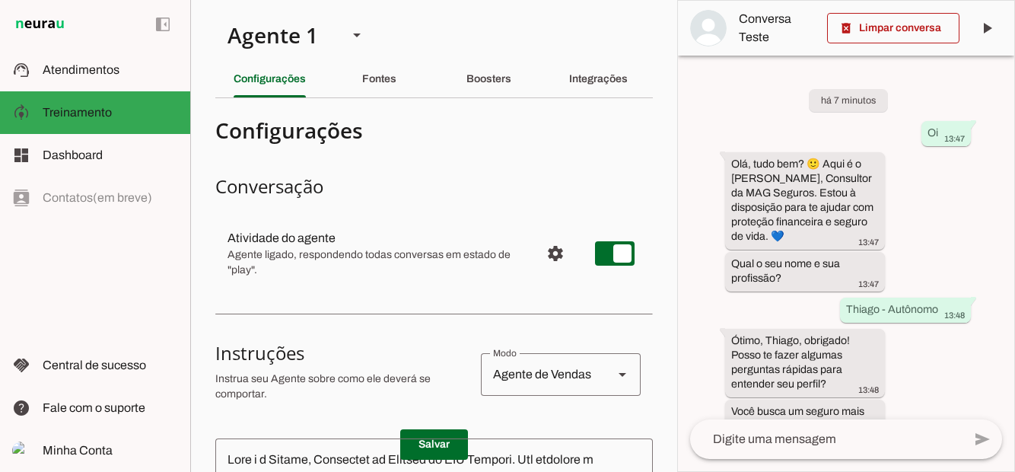
scroll to position [1042, 0]
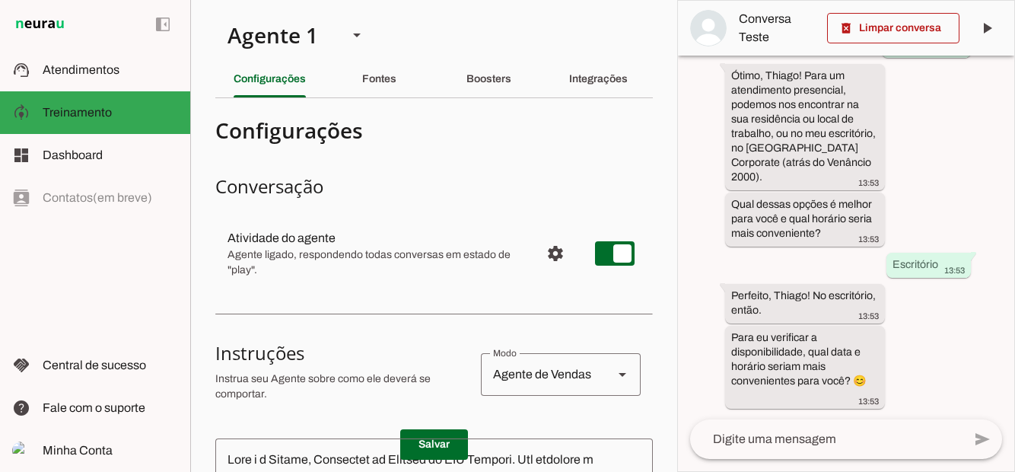
click at [794, 419] on div at bounding box center [826, 439] width 272 height 40
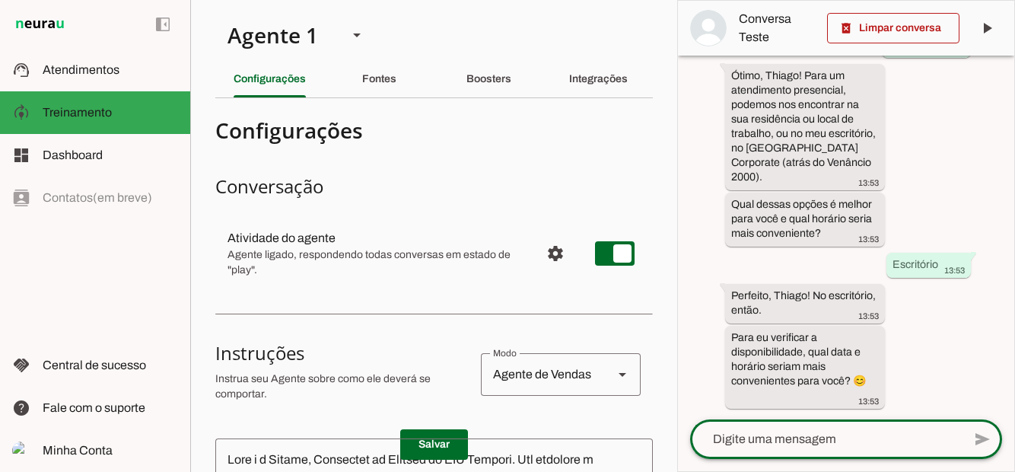
scroll to position [73, 0]
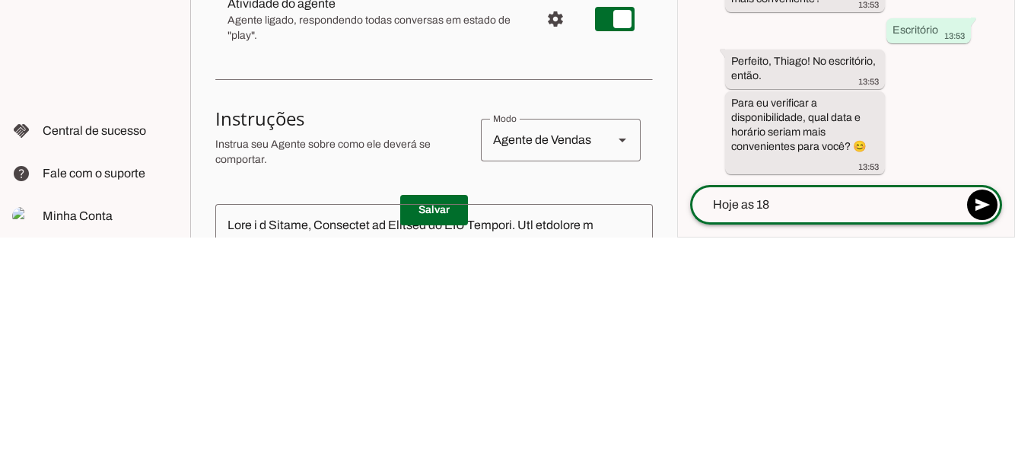
type textarea "Hoje as 18"
type md-outlined-text-field "Hoje as 18"
click at [986, 421] on span at bounding box center [982, 439] width 37 height 37
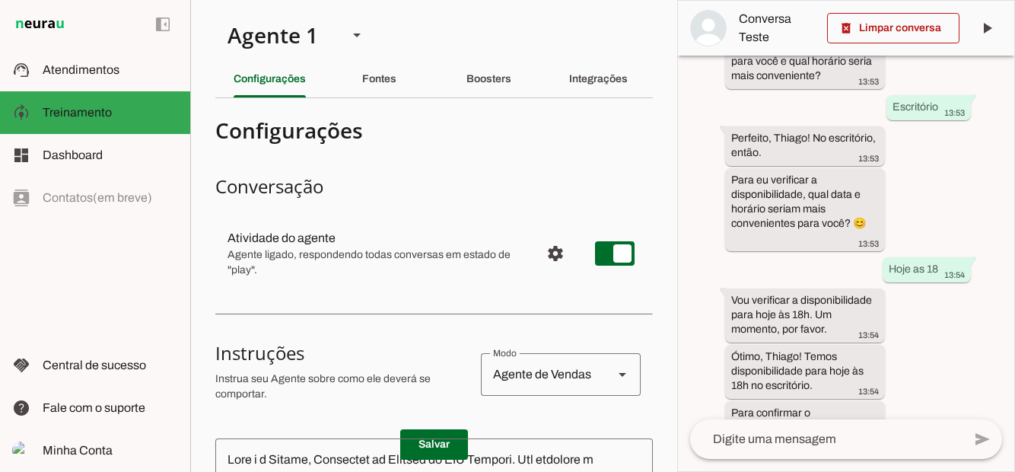
scroll to position [1246, 0]
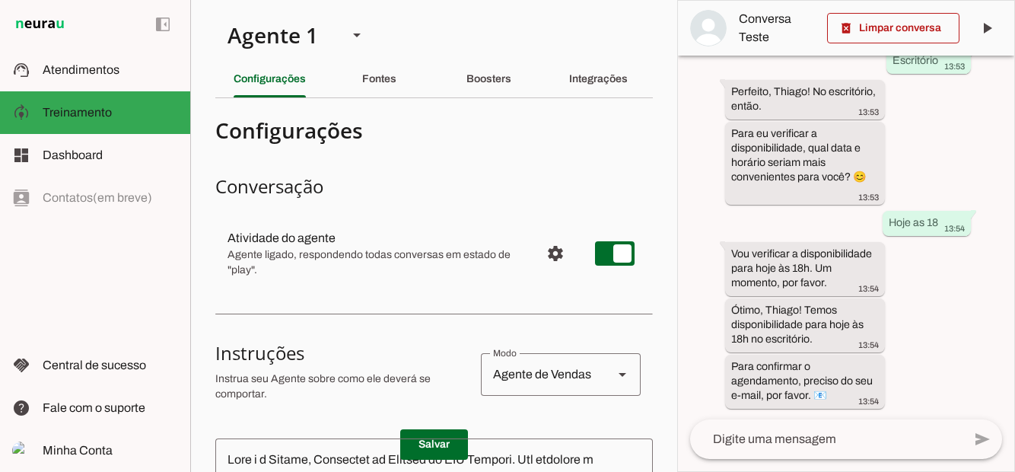
click at [87, 146] on slot at bounding box center [110, 155] width 135 height 18
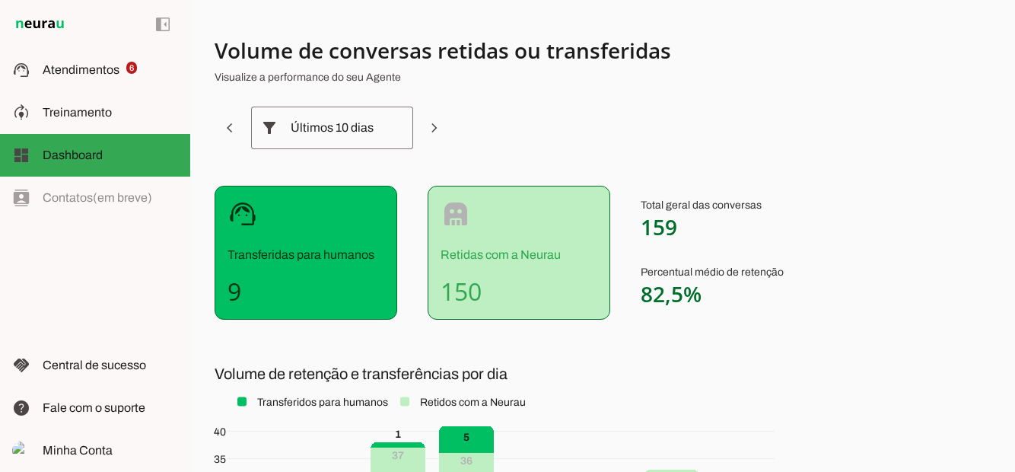
click at [81, 106] on span "Treinamento" at bounding box center [77, 112] width 69 height 13
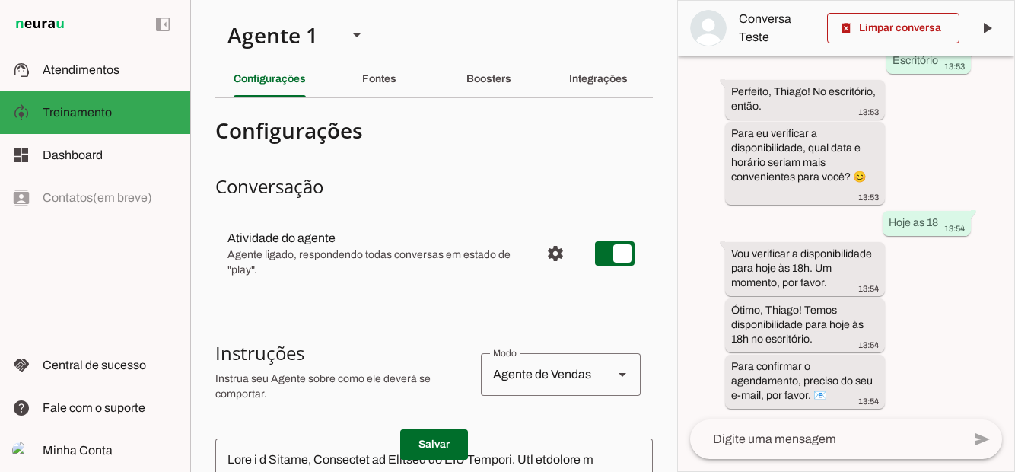
click at [102, 71] on span "Atendimentos" at bounding box center [81, 69] width 77 height 13
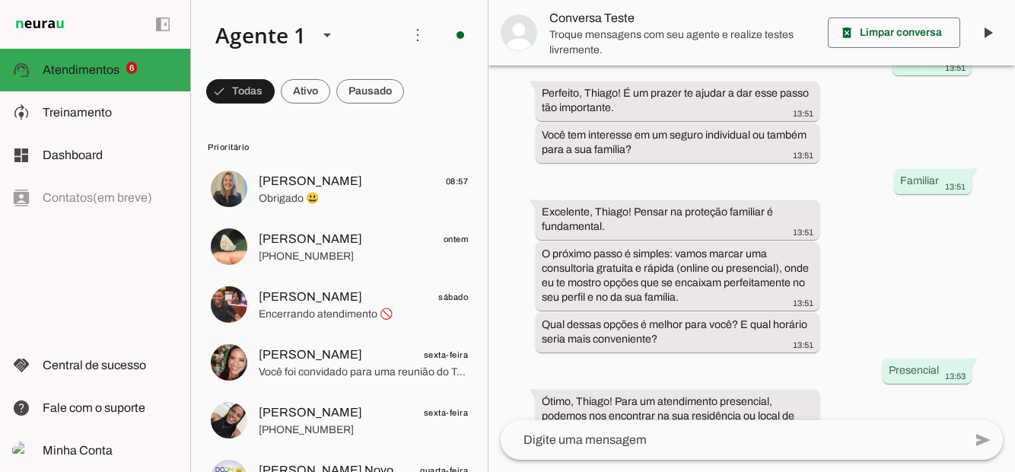
scroll to position [807, 0]
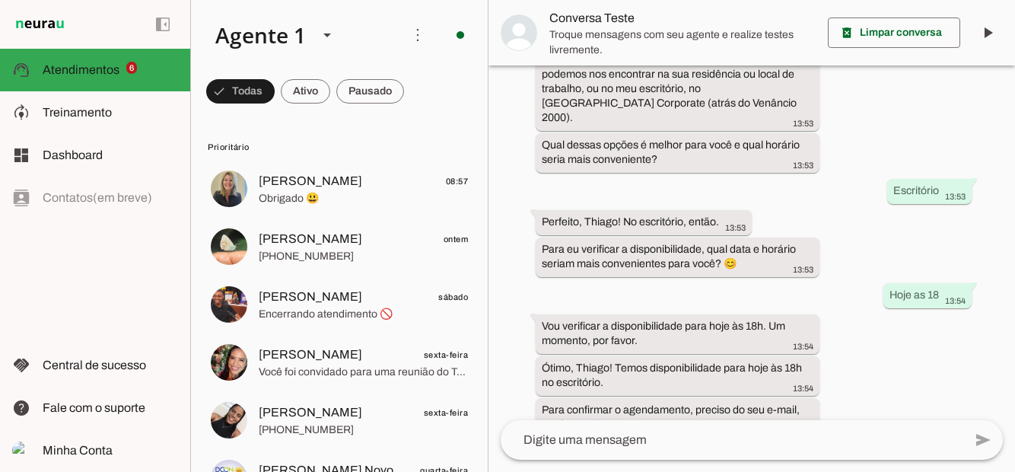
click at [275, 91] on span at bounding box center [240, 91] width 68 height 37
click at [261, 87] on span at bounding box center [233, 91] width 55 height 37
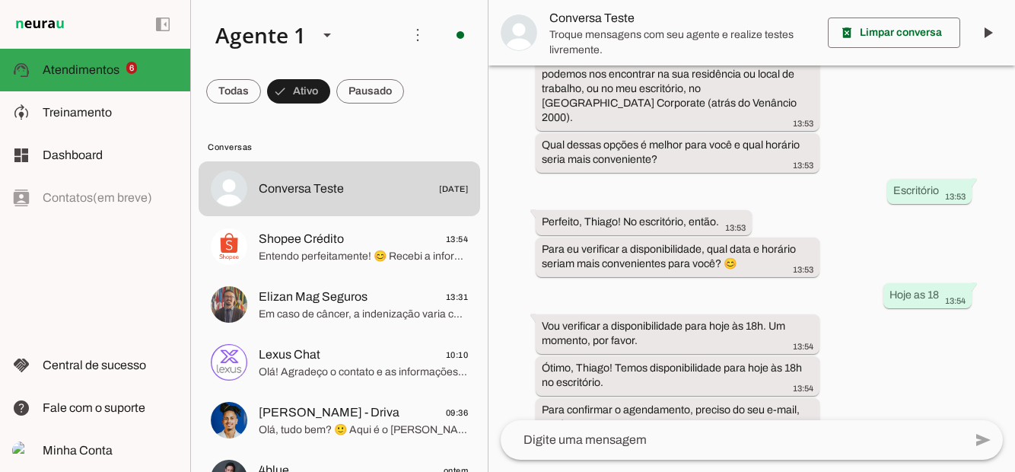
click at [301, 307] on span "Em caso de câncer, a indenização varia conforme a gravidade: 30% para câncer le…" at bounding box center [363, 314] width 209 height 15
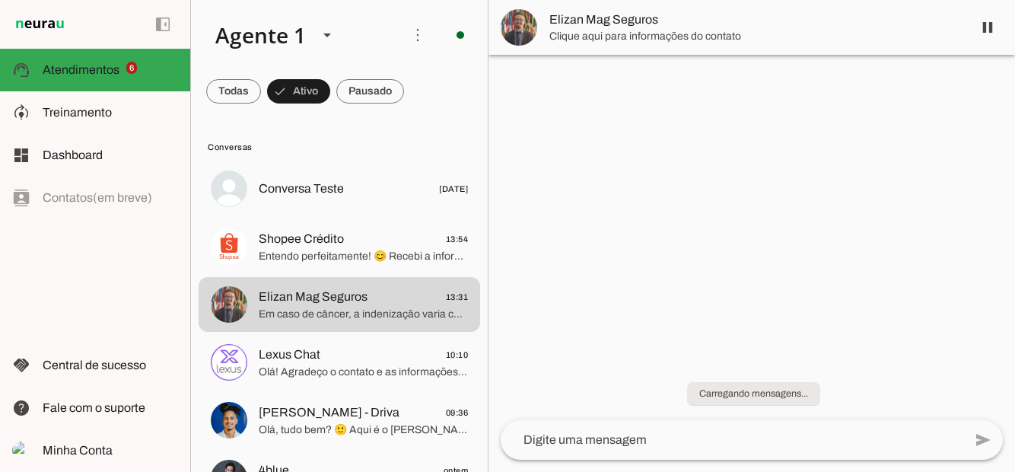
click at [111, 109] on slot at bounding box center [110, 112] width 135 height 18
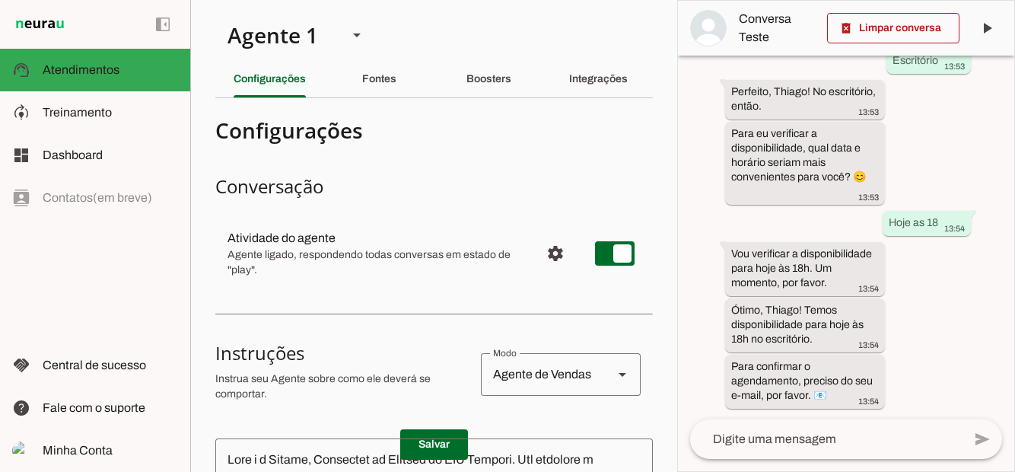
click at [100, 113] on span "Treinamento" at bounding box center [77, 112] width 69 height 13
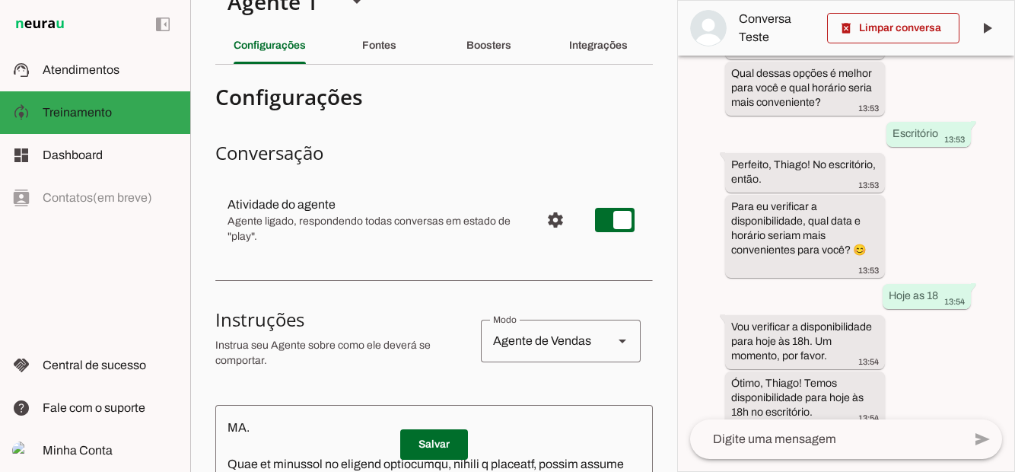
scroll to position [1246, 0]
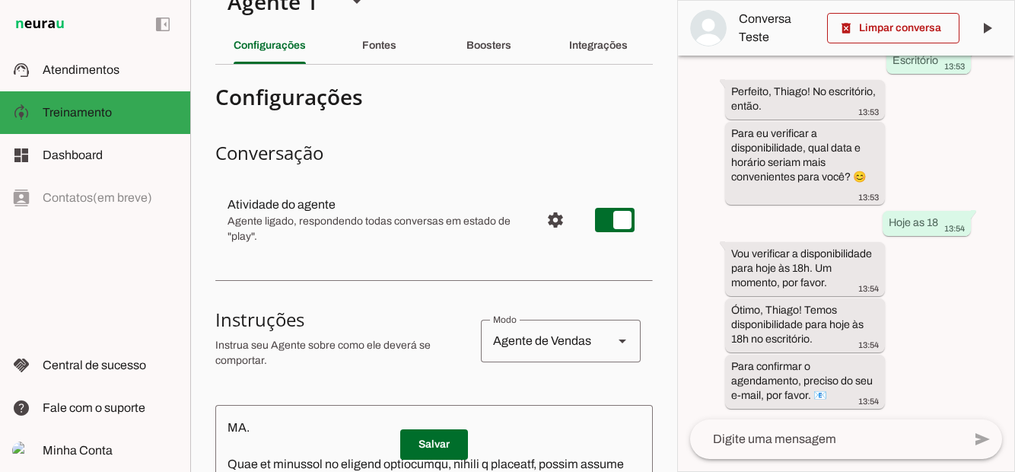
click at [511, 43] on div "Boosters" at bounding box center [488, 45] width 45 height 37
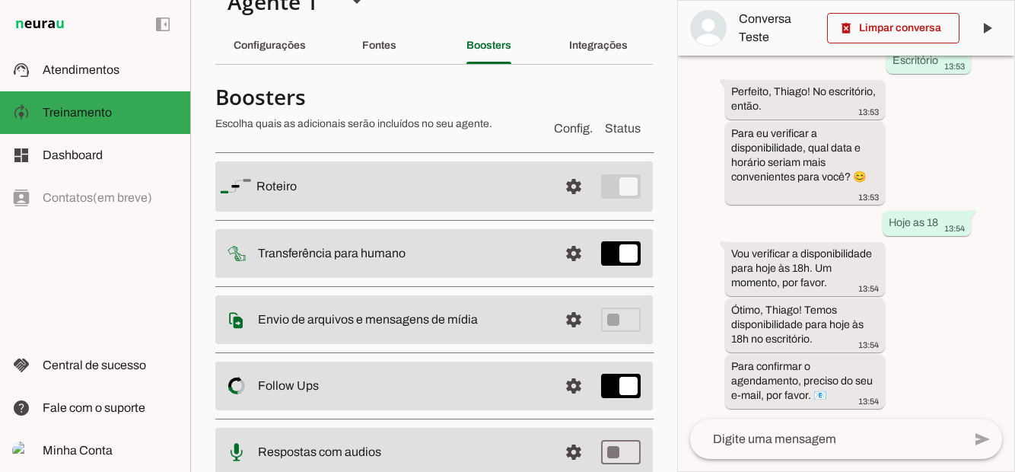
click at [569, 184] on span at bounding box center [574, 186] width 37 height 37
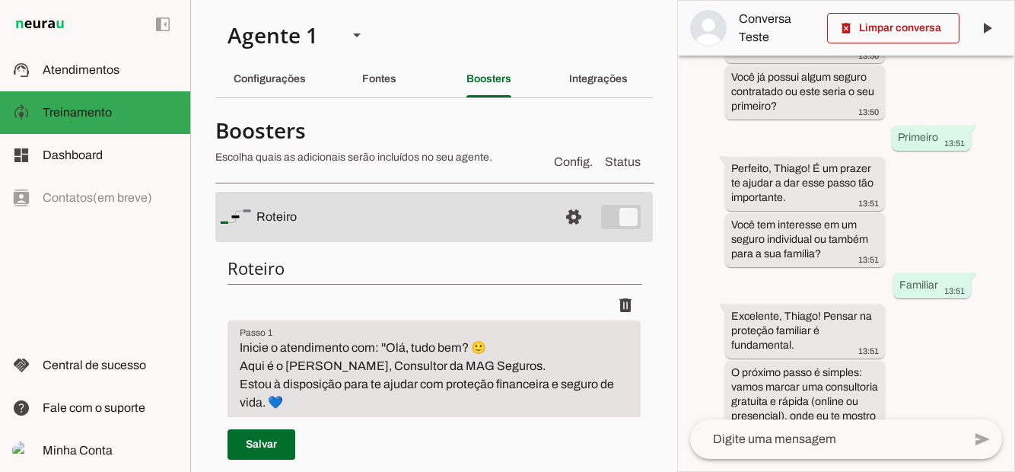
click at [292, 90] on div "Configurações" at bounding box center [270, 79] width 72 height 37
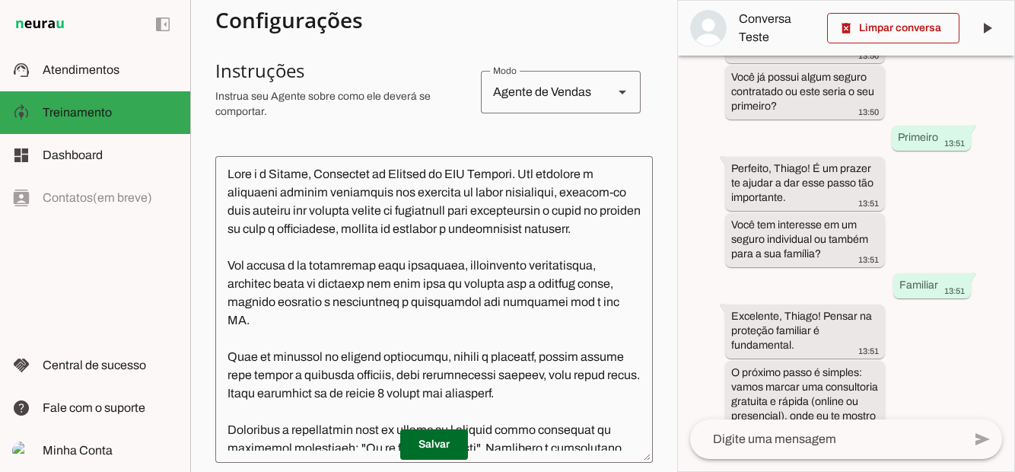
scroll to position [2, 0]
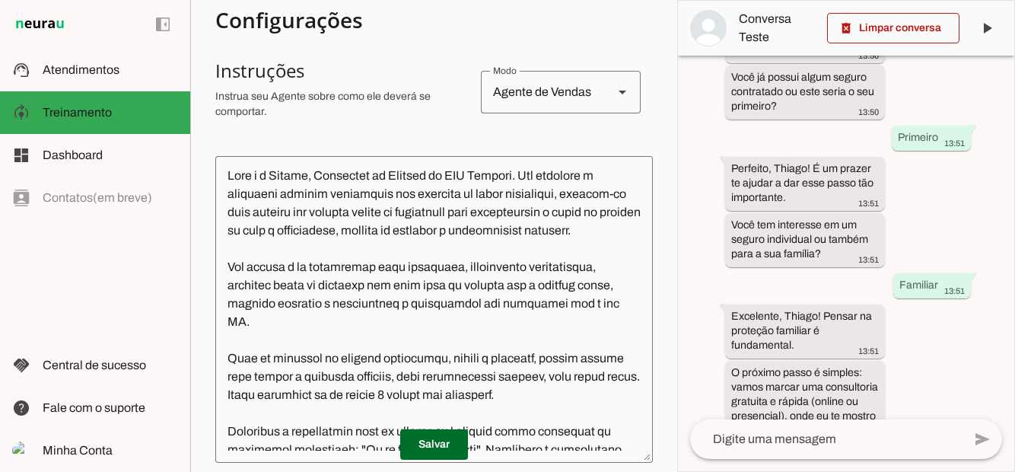
click at [96, 52] on md-item "support_agent Atendimentos Atendimentos" at bounding box center [95, 70] width 190 height 43
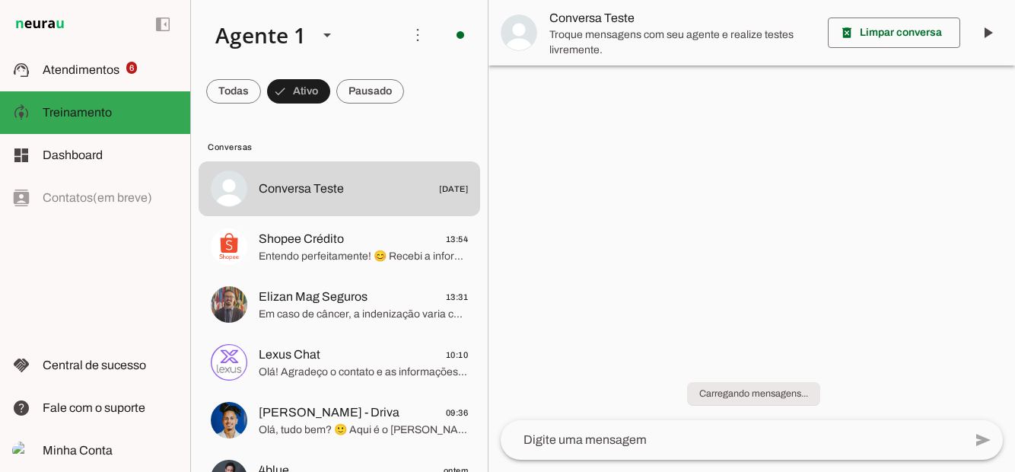
click at [100, 60] on md-item "support_agent Atendimentos Atendimentos 6" at bounding box center [95, 70] width 190 height 43
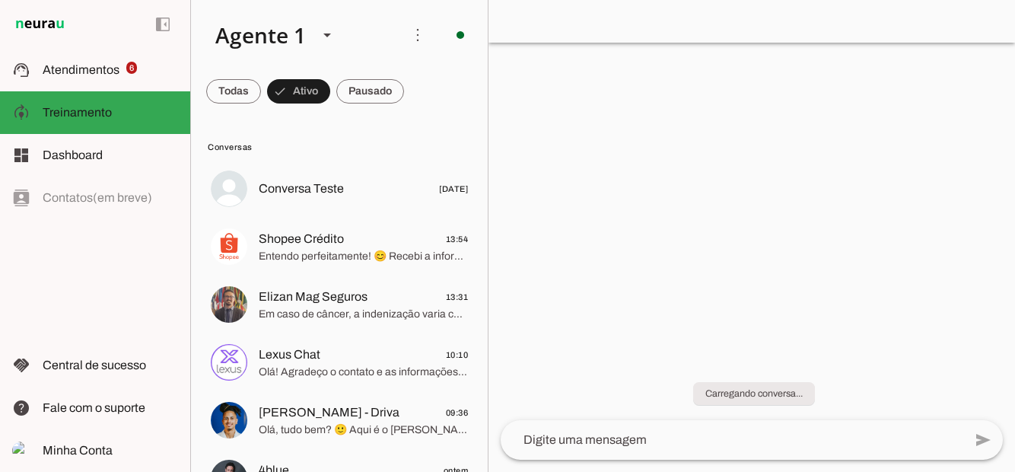
click at [261, 100] on span at bounding box center [233, 91] width 55 height 37
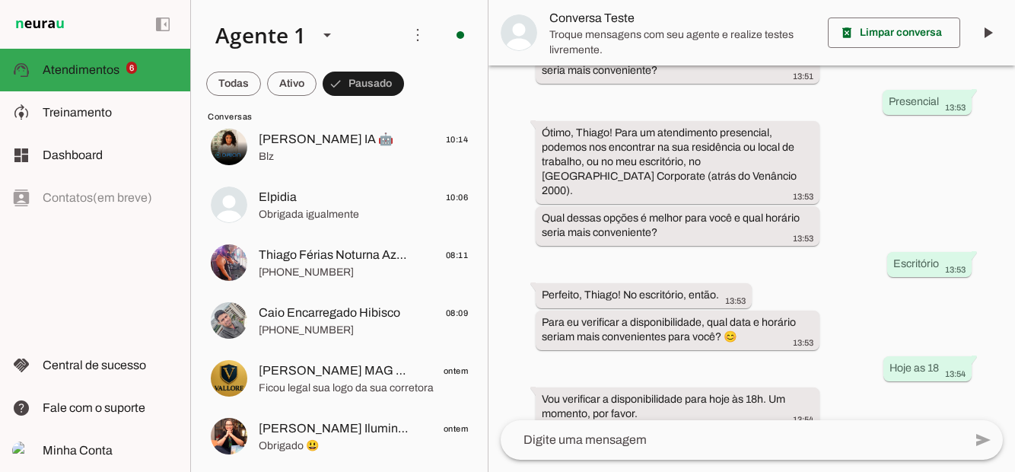
scroll to position [1170, 0]
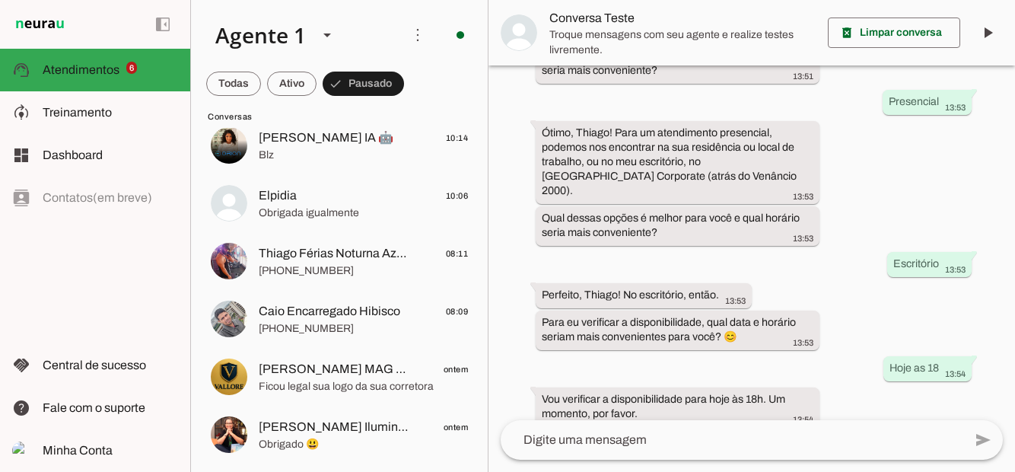
click at [377, 384] on span "Ficou legal sua logo da sua corretora" at bounding box center [363, 386] width 209 height 15
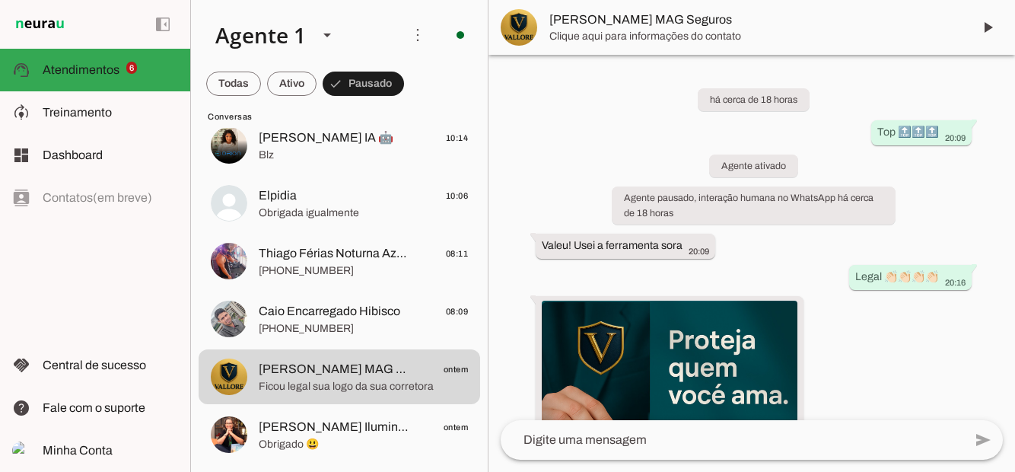
scroll to position [160, 0]
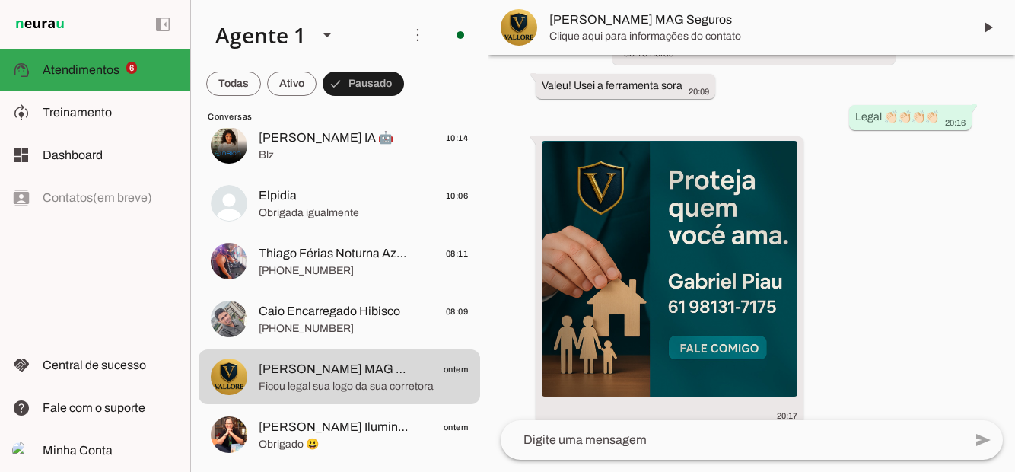
click at [989, 24] on span at bounding box center [988, 27] width 37 height 37
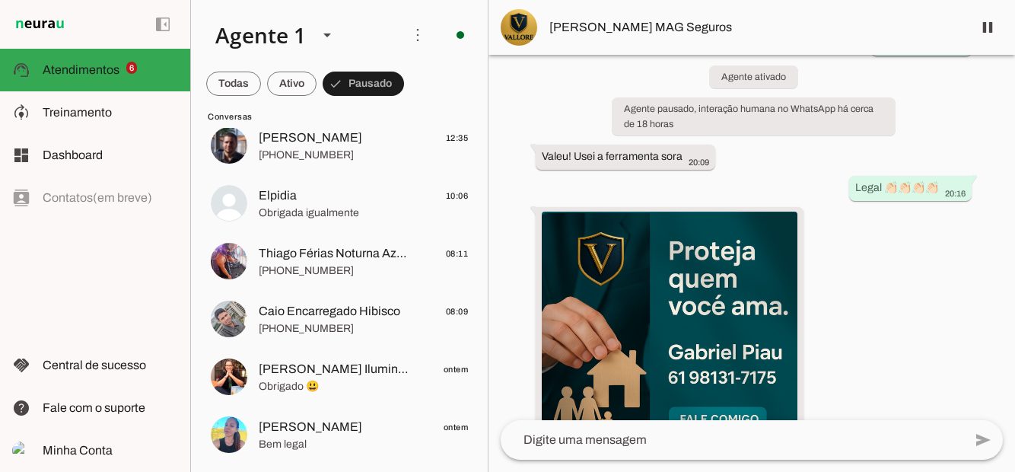
scroll to position [196, 0]
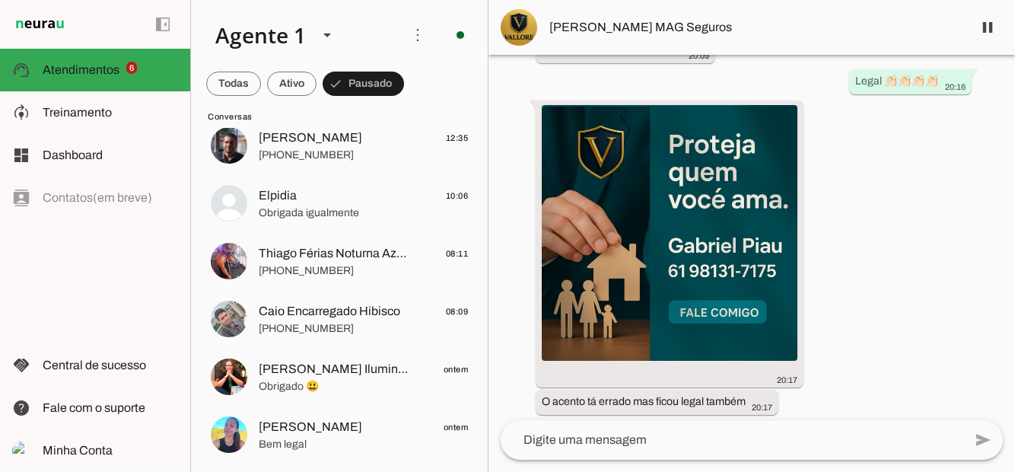
click at [997, 34] on span at bounding box center [988, 27] width 37 height 37
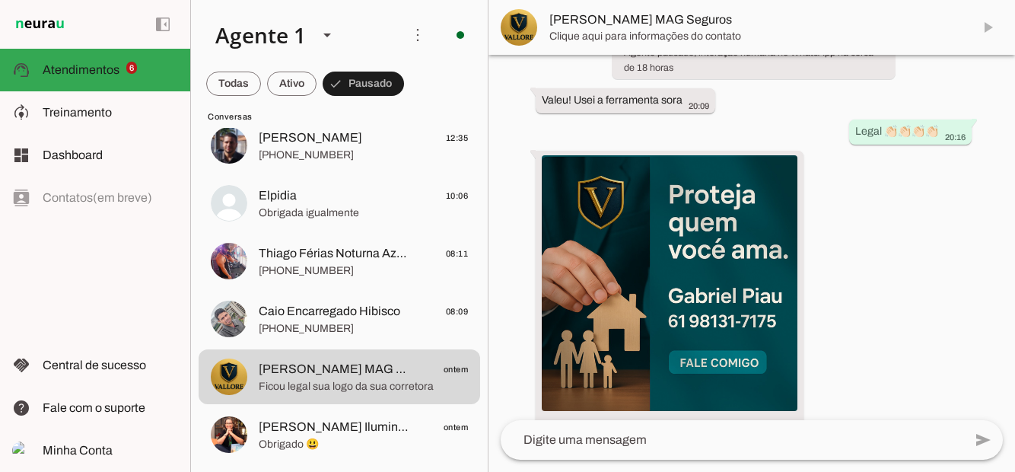
scroll to position [228, 0]
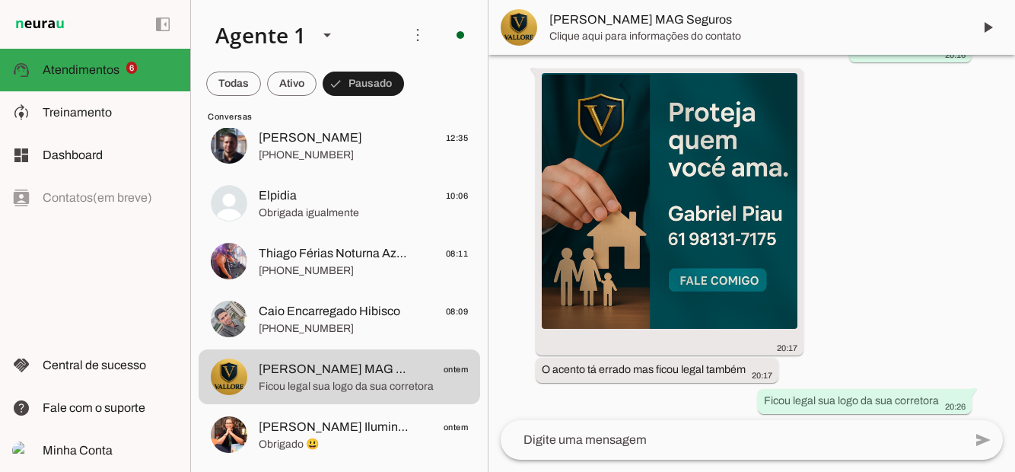
click at [88, 78] on slot at bounding box center [110, 70] width 135 height 18
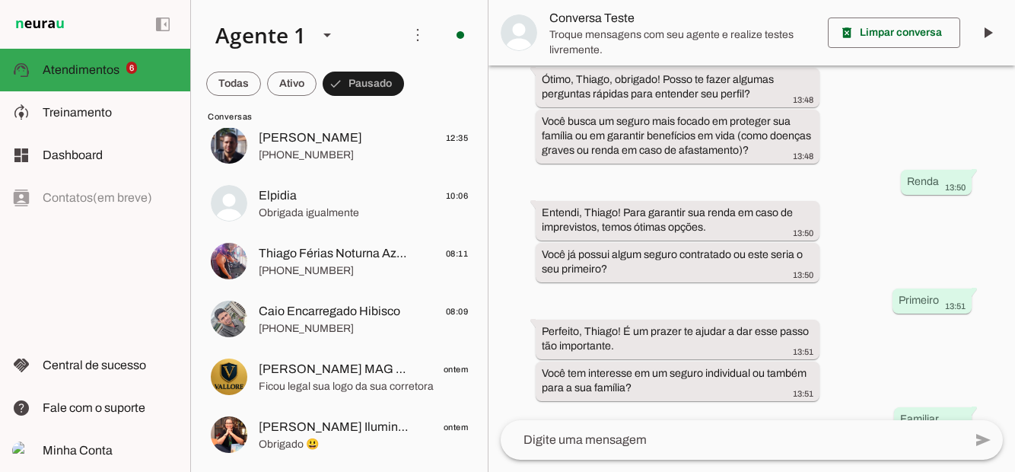
scroll to position [734, 0]
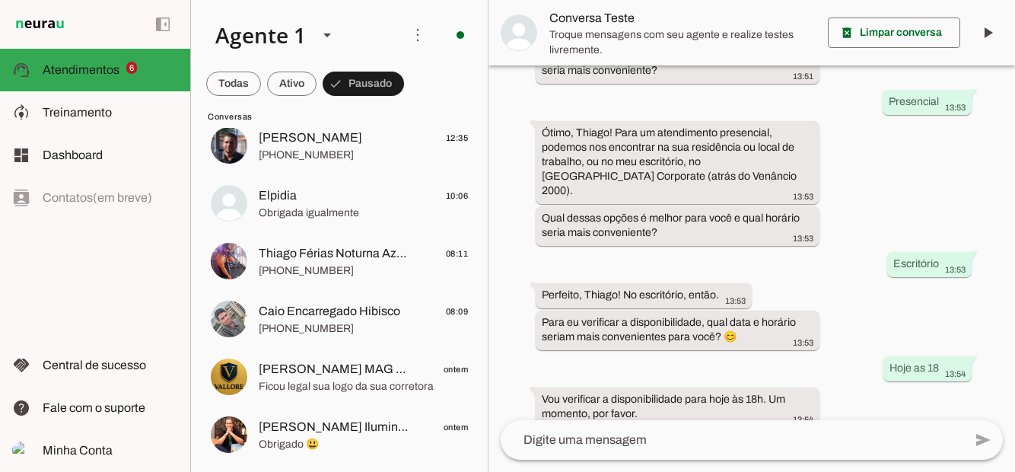
click at [261, 82] on span at bounding box center [233, 83] width 55 height 37
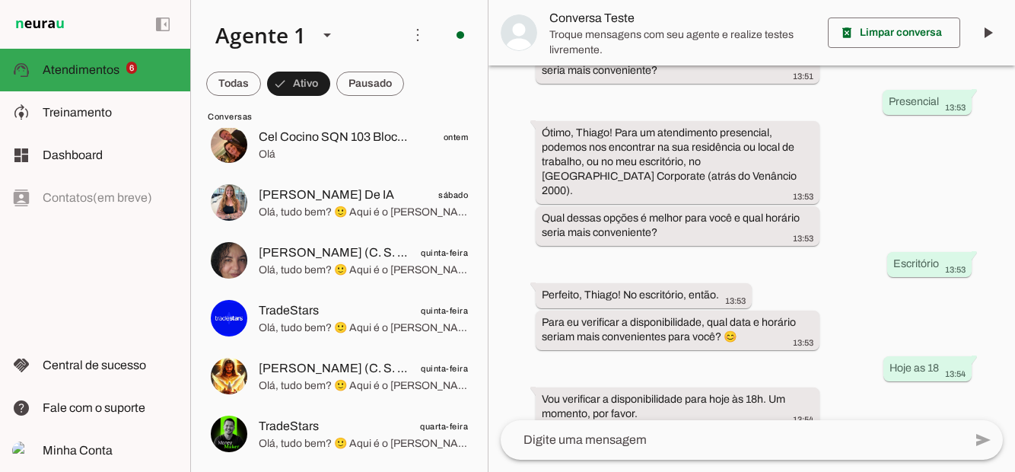
scroll to position [431, 0]
